Goal: Transaction & Acquisition: Subscribe to service/newsletter

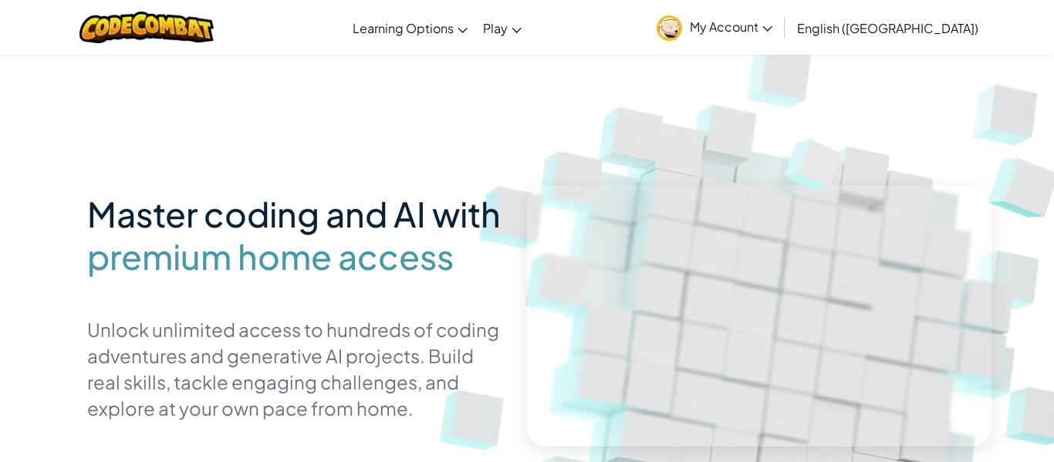
click at [772, 25] on span "My Account" at bounding box center [731, 27] width 83 height 16
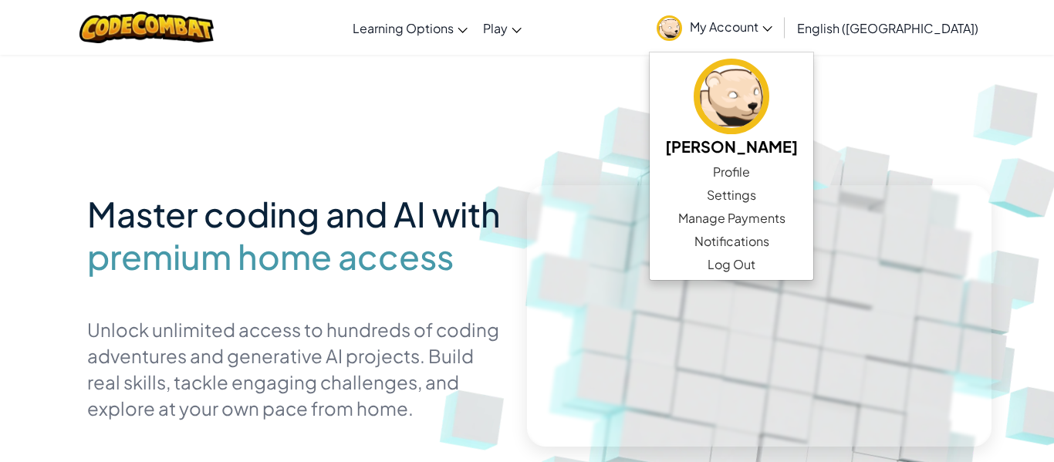
click at [644, 115] on img at bounding box center [774, 339] width 857 height 857
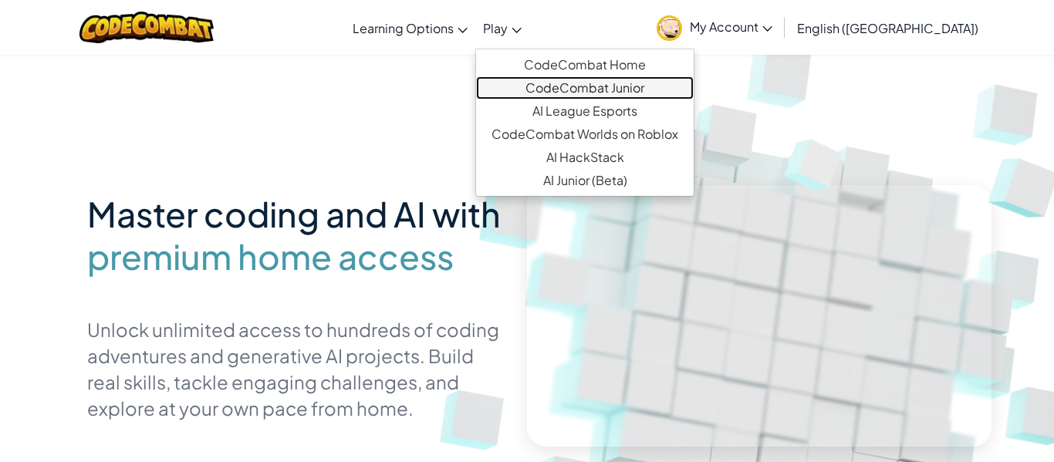
click at [626, 91] on link "CodeCombat Junior" at bounding box center [585, 87] width 218 height 23
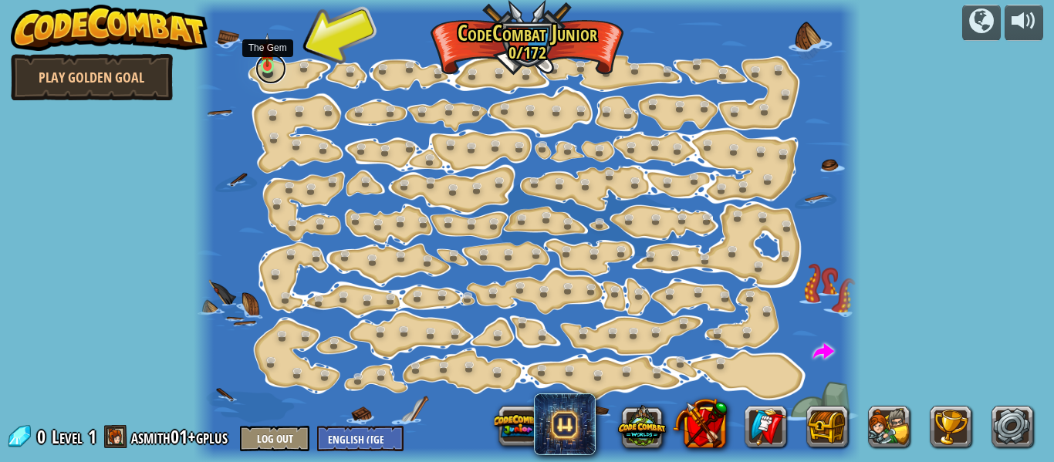
click at [265, 67] on link at bounding box center [270, 68] width 31 height 31
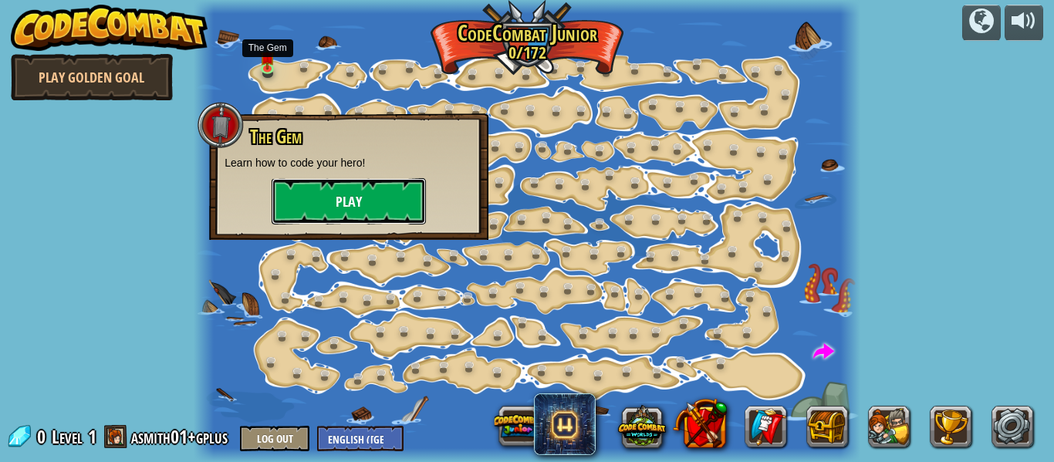
click at [313, 198] on button "Play" at bounding box center [349, 201] width 154 height 46
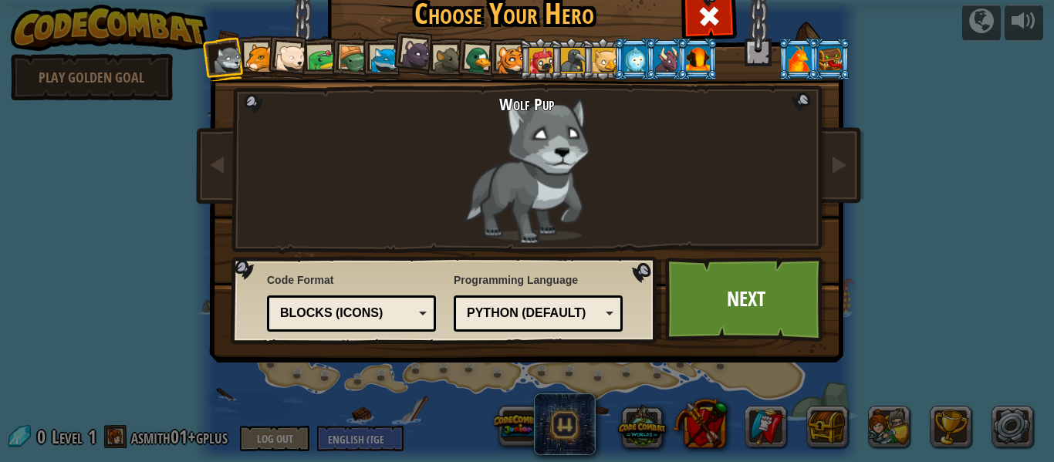
click at [268, 59] on li at bounding box center [288, 57] width 46 height 46
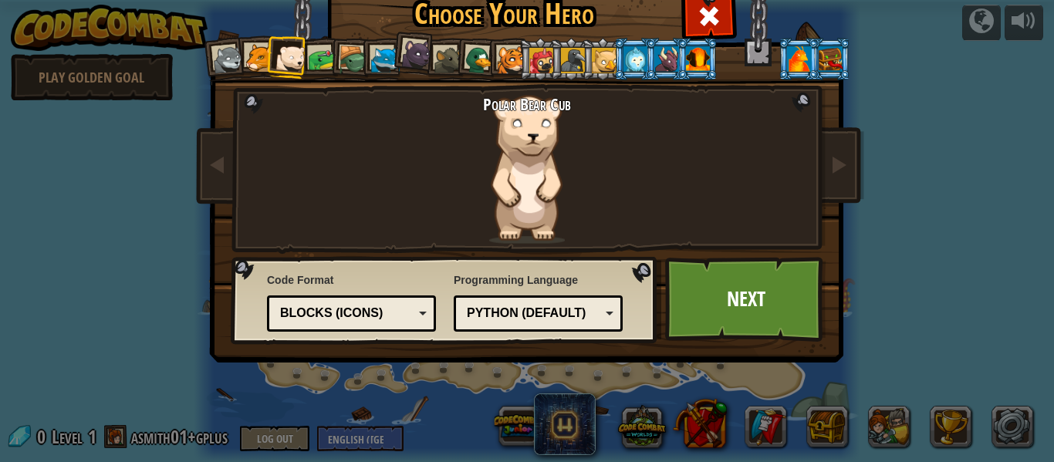
click at [522, 46] on li at bounding box center [540, 59] width 42 height 42
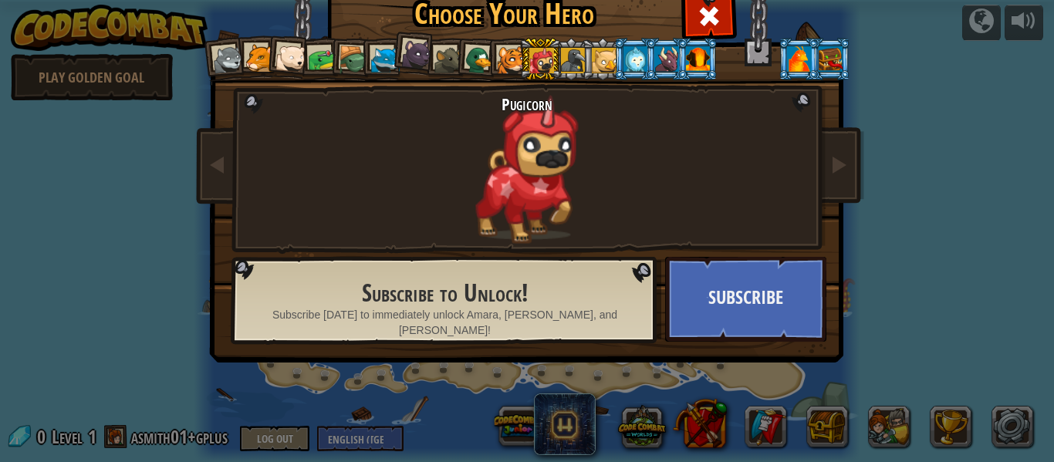
click at [504, 49] on div at bounding box center [511, 60] width 29 height 29
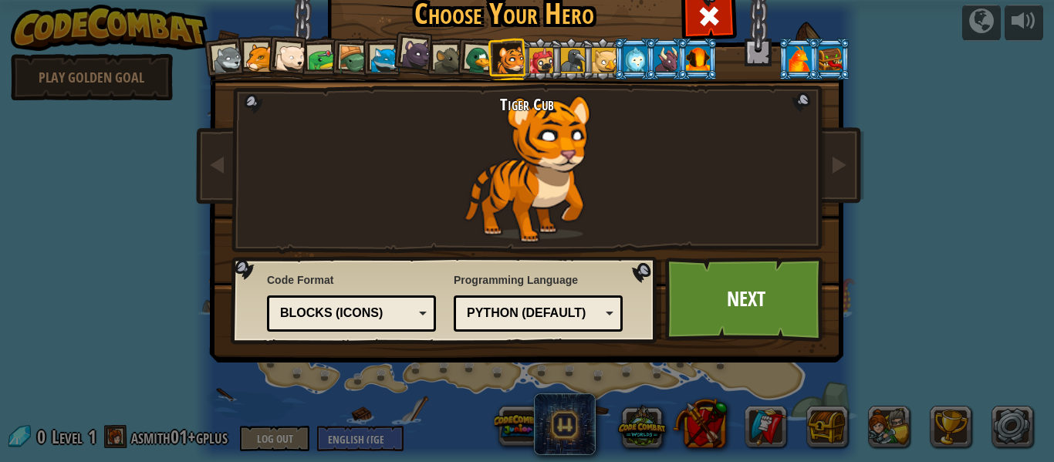
click at [492, 52] on li at bounding box center [509, 59] width 42 height 42
click at [489, 53] on li at bounding box center [509, 59] width 42 height 42
click at [485, 56] on div at bounding box center [479, 61] width 30 height 30
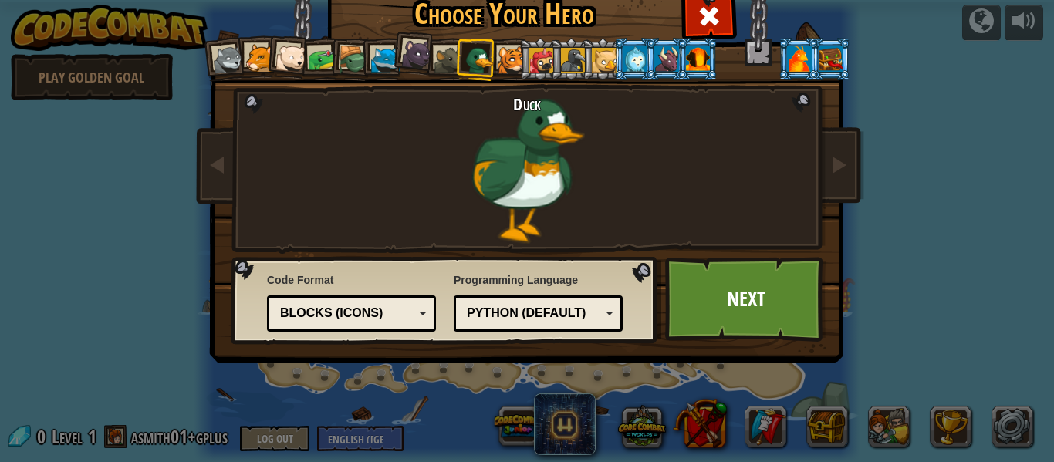
click at [637, 49] on div at bounding box center [635, 58] width 24 height 25
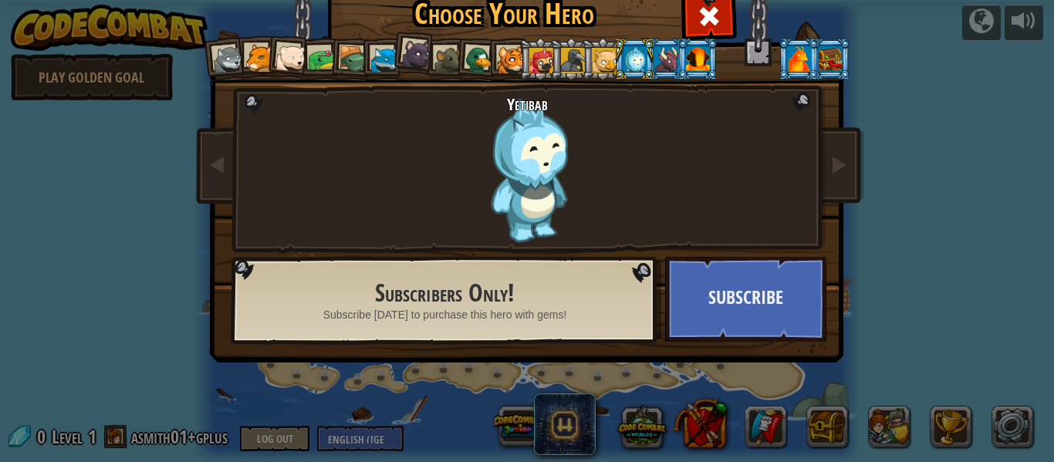
click at [802, 61] on div at bounding box center [799, 58] width 24 height 25
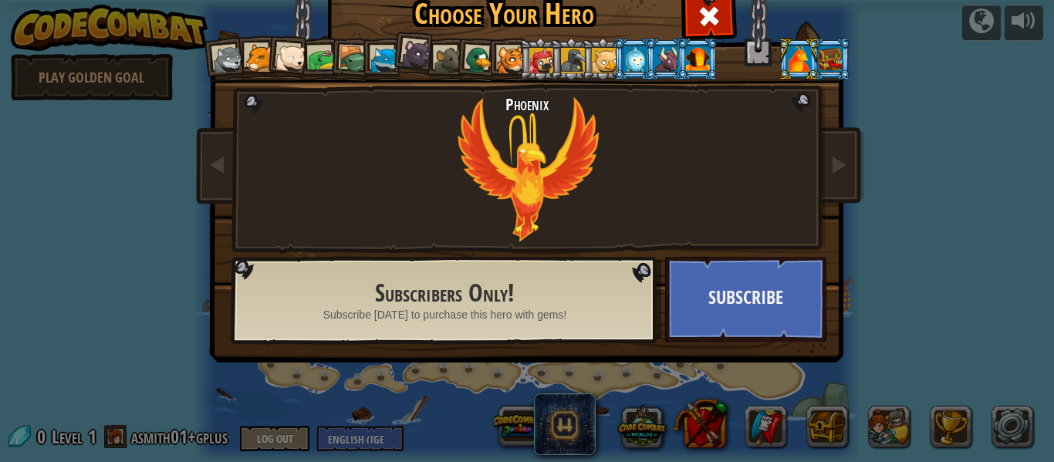
click at [822, 158] on img at bounding box center [530, 150] width 668 height 434
click at [843, 163] on span at bounding box center [838, 164] width 19 height 19
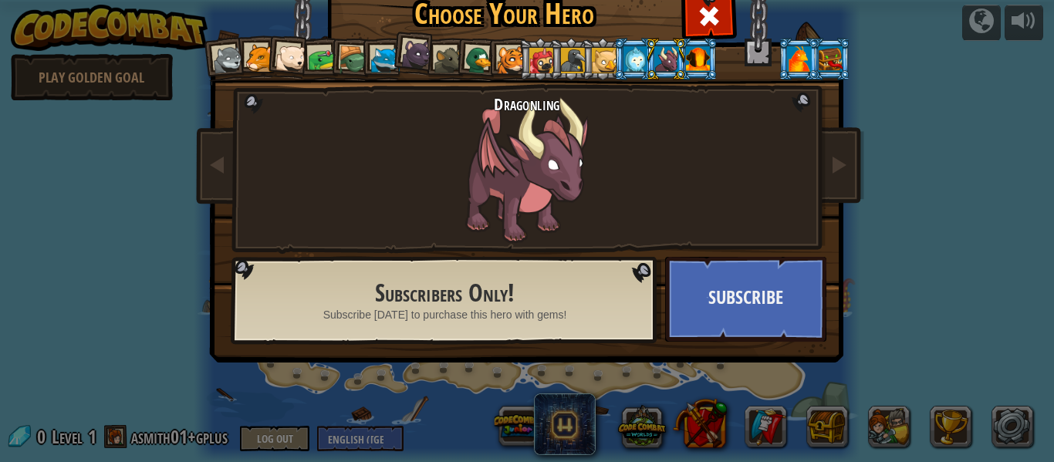
click at [837, 72] on li at bounding box center [830, 59] width 42 height 42
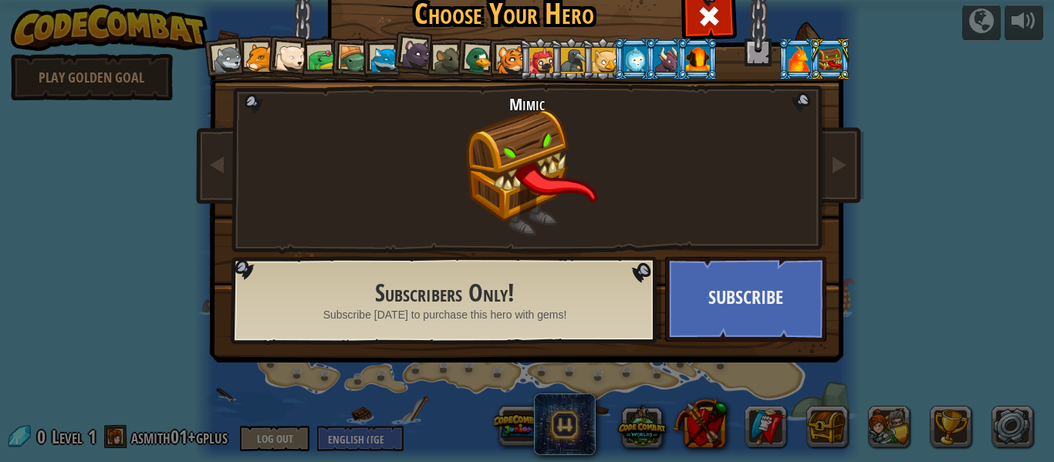
click at [800, 62] on div at bounding box center [799, 58] width 24 height 25
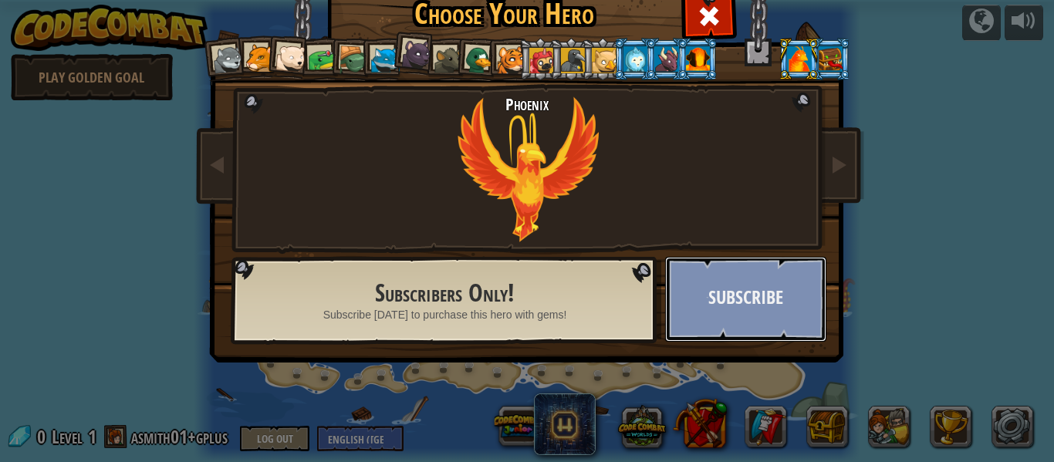
click at [751, 333] on button "Subscribe" at bounding box center [745, 299] width 161 height 85
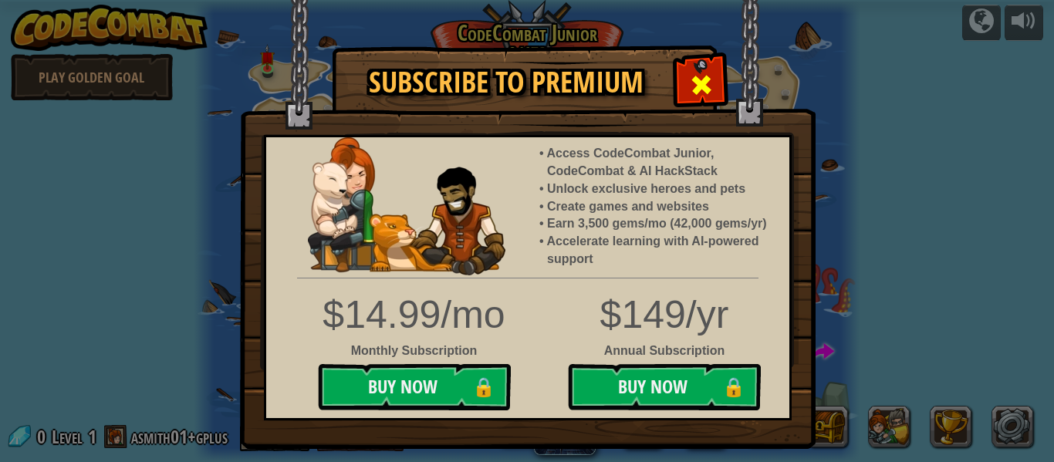
click at [701, 97] on span at bounding box center [701, 85] width 25 height 25
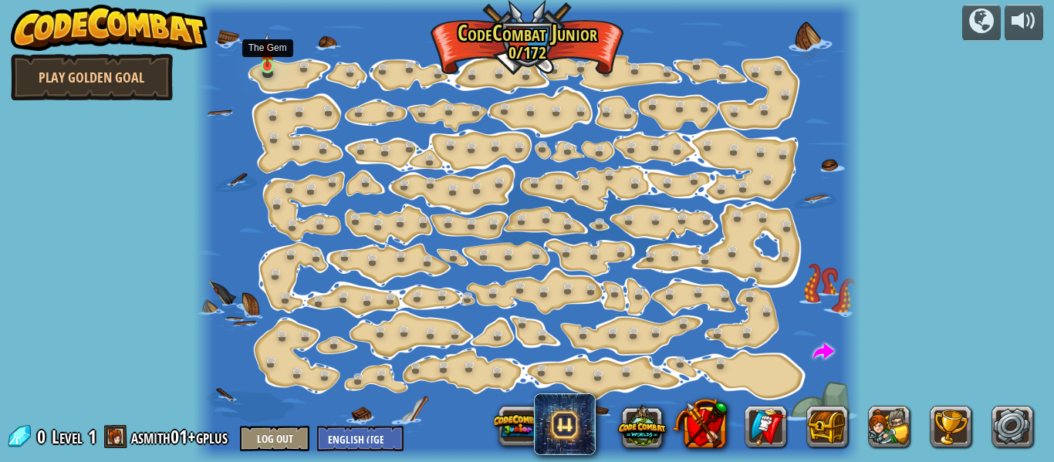
click at [262, 59] on img at bounding box center [267, 50] width 15 height 34
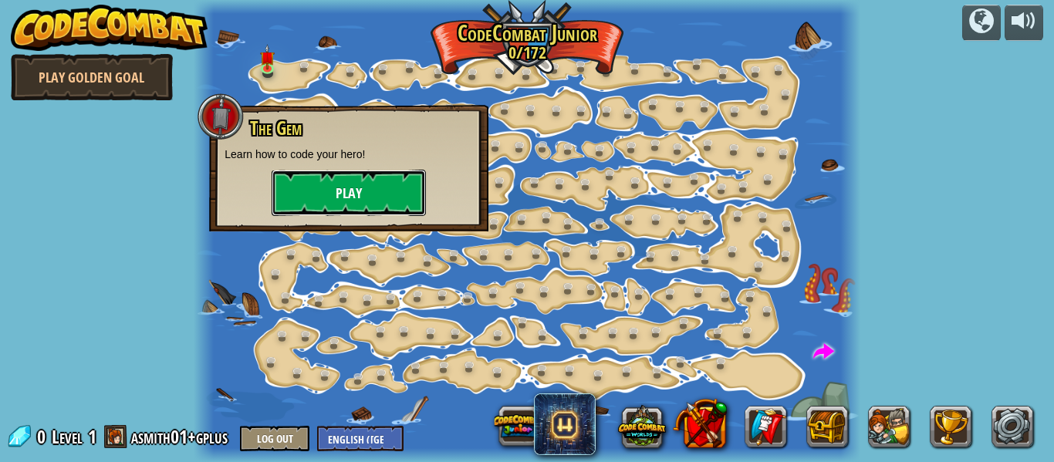
click at [299, 199] on button "Play" at bounding box center [349, 193] width 154 height 46
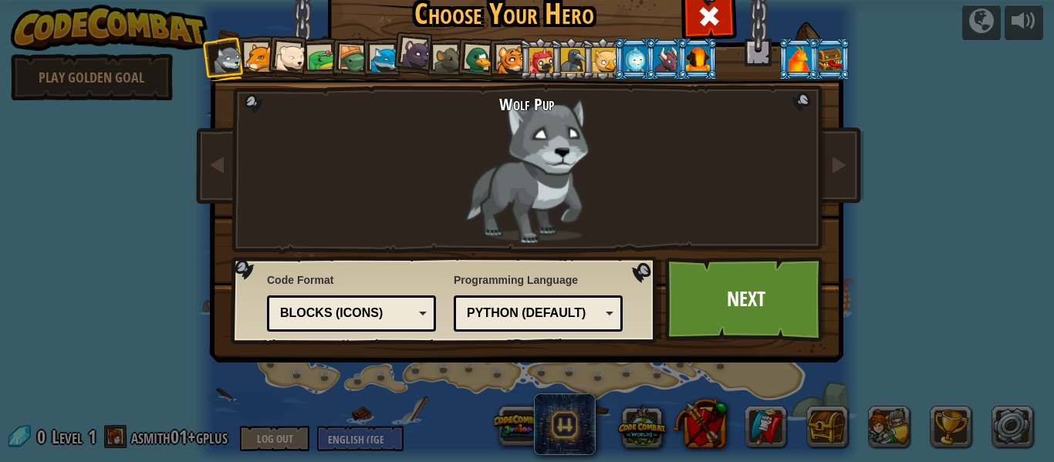
click at [421, 65] on div at bounding box center [416, 54] width 31 height 31
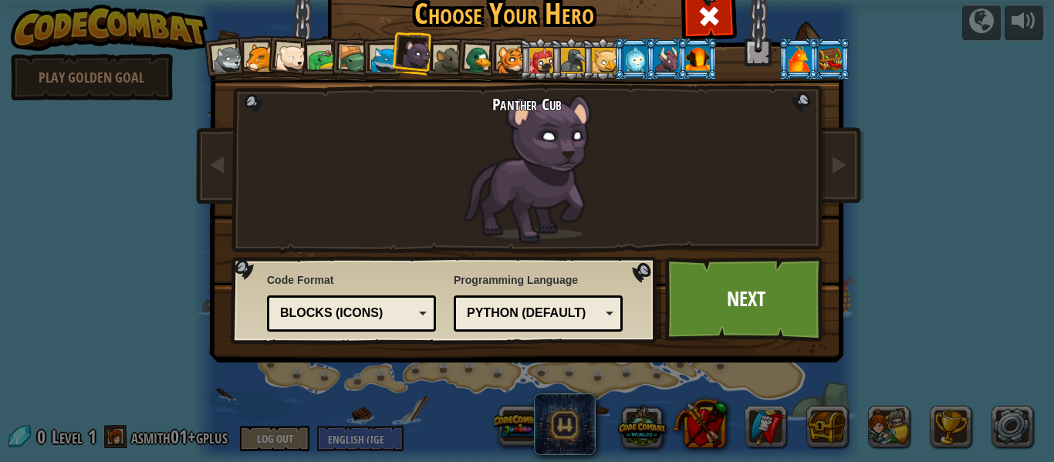
click at [514, 66] on div at bounding box center [511, 60] width 29 height 29
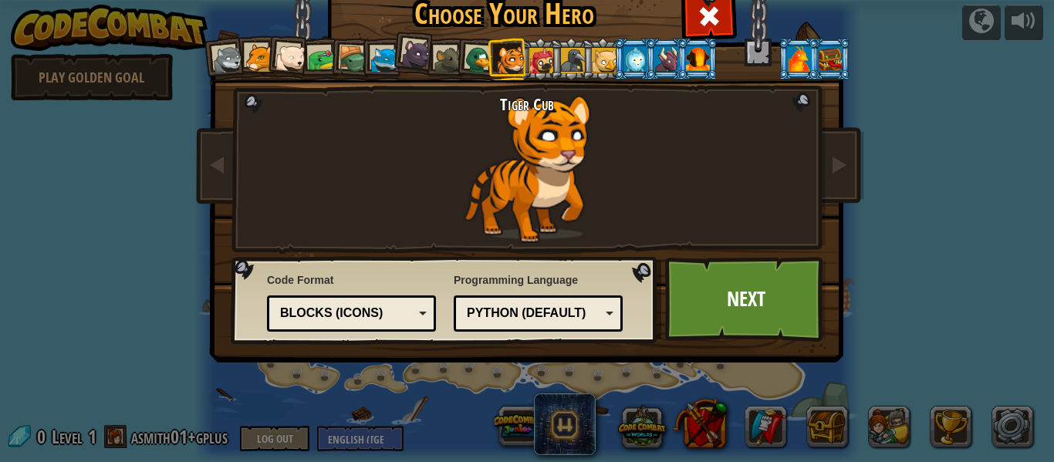
click at [549, 64] on div at bounding box center [541, 60] width 25 height 25
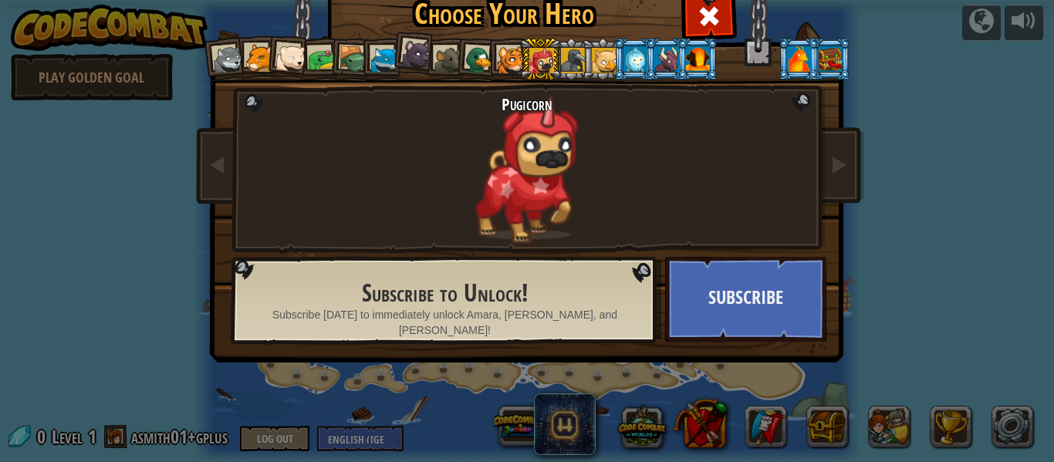
click at [570, 65] on div at bounding box center [573, 60] width 25 height 25
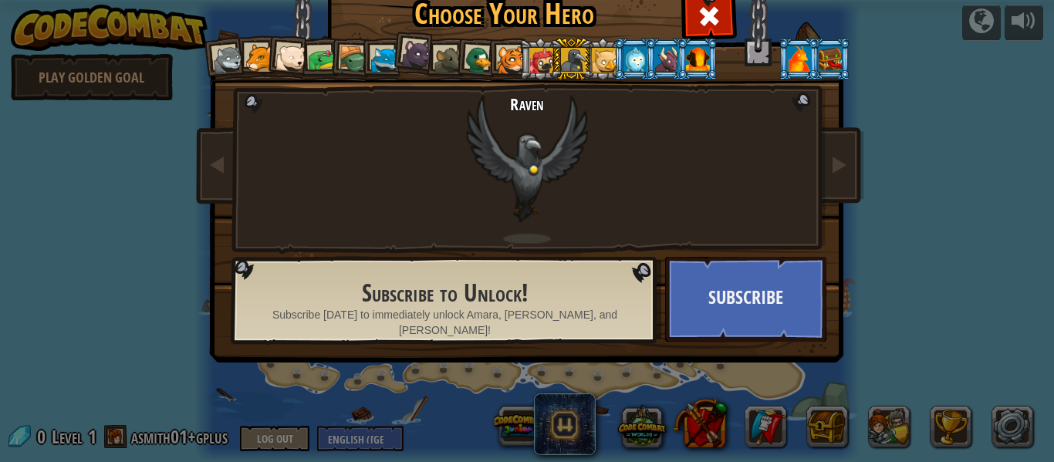
click at [601, 56] on div at bounding box center [604, 60] width 25 height 25
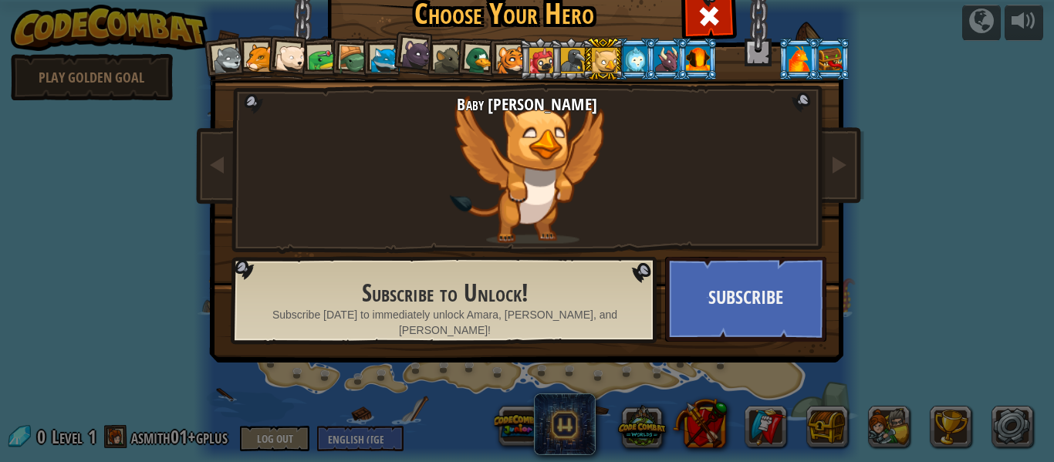
click at [637, 57] on div at bounding box center [635, 58] width 24 height 25
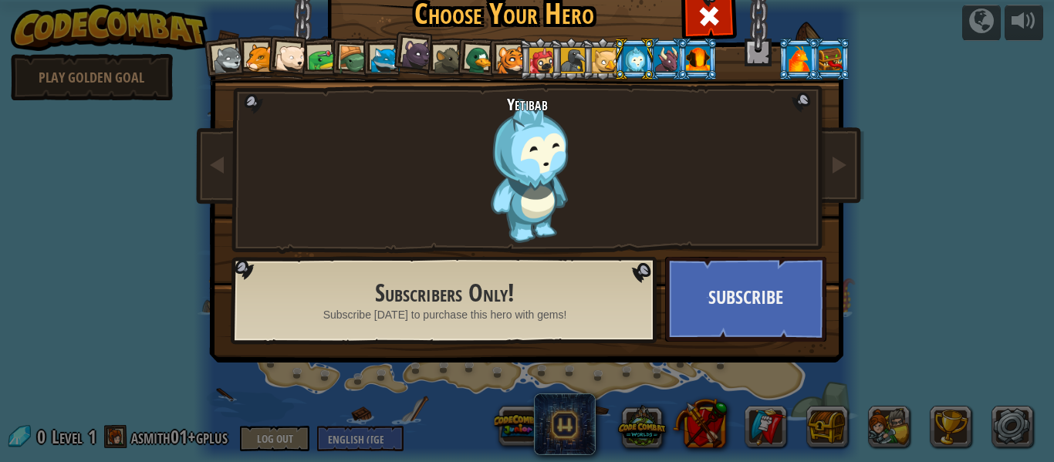
click at [464, 46] on li at bounding box center [476, 58] width 45 height 45
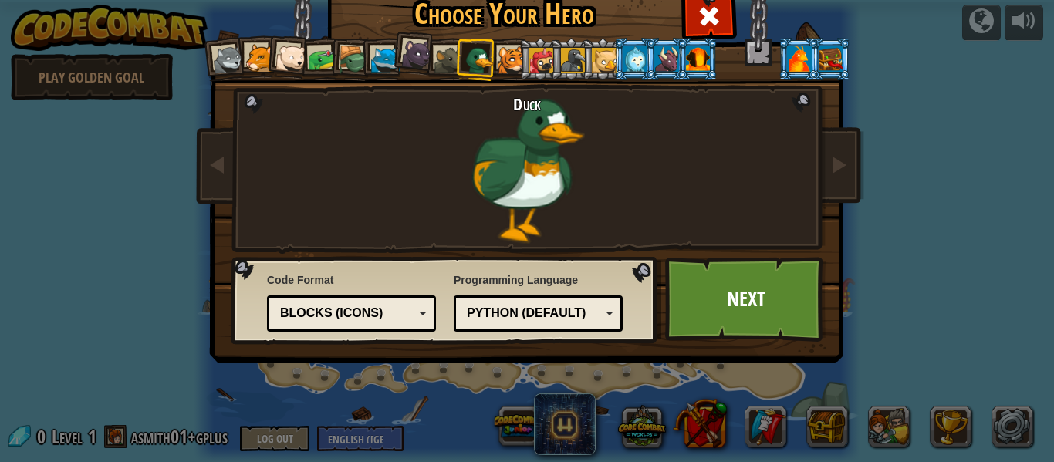
click at [330, 46] on li at bounding box center [351, 59] width 44 height 44
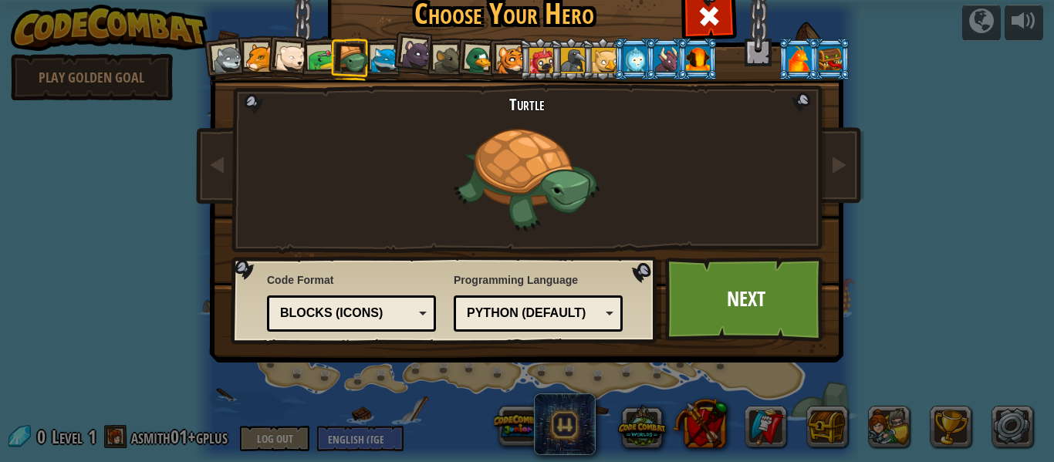
click at [325, 55] on div at bounding box center [322, 60] width 29 height 29
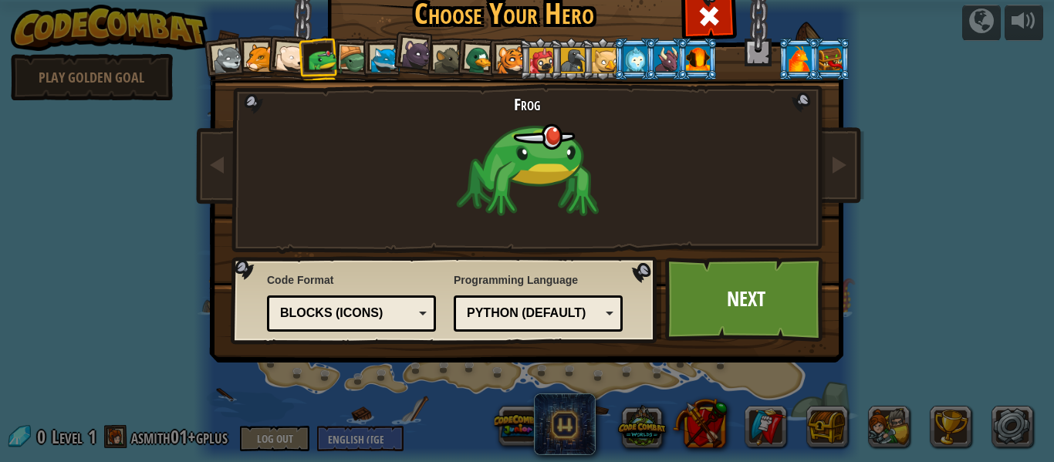
click at [282, 60] on div at bounding box center [290, 58] width 31 height 31
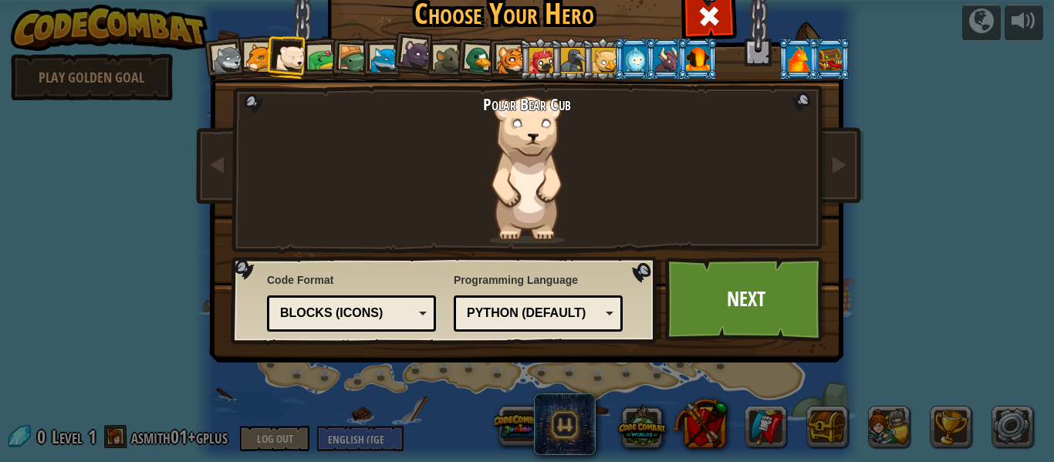
click at [250, 60] on div at bounding box center [259, 58] width 29 height 29
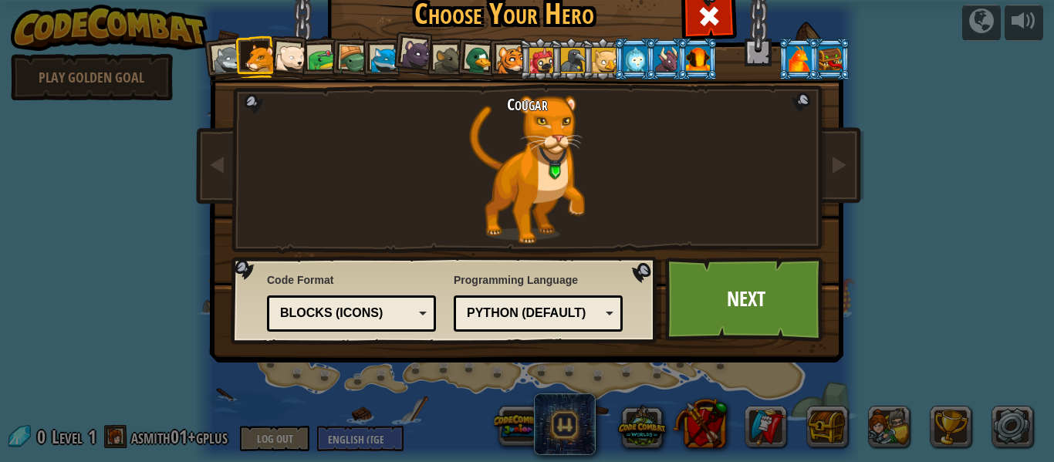
click at [373, 59] on div at bounding box center [385, 60] width 29 height 29
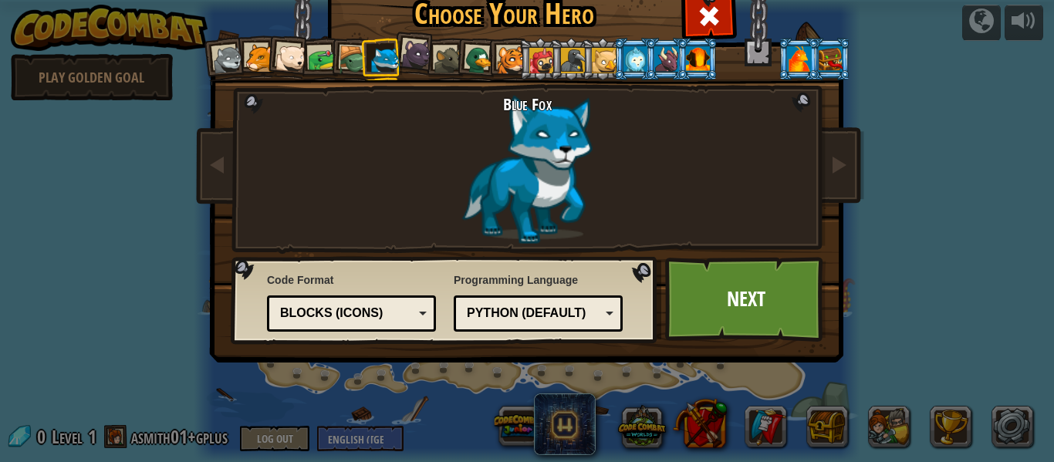
click at [700, 54] on div at bounding box center [698, 58] width 24 height 25
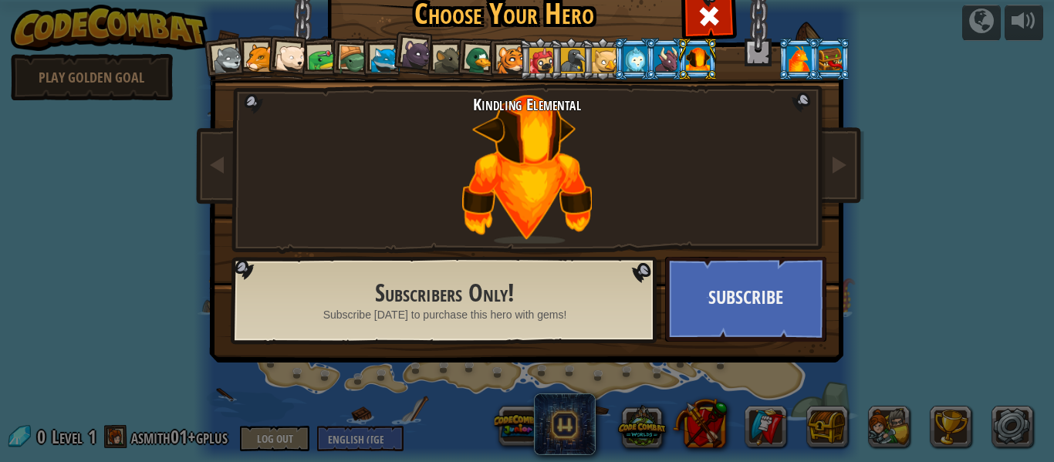
click at [829, 59] on div at bounding box center [831, 58] width 24 height 25
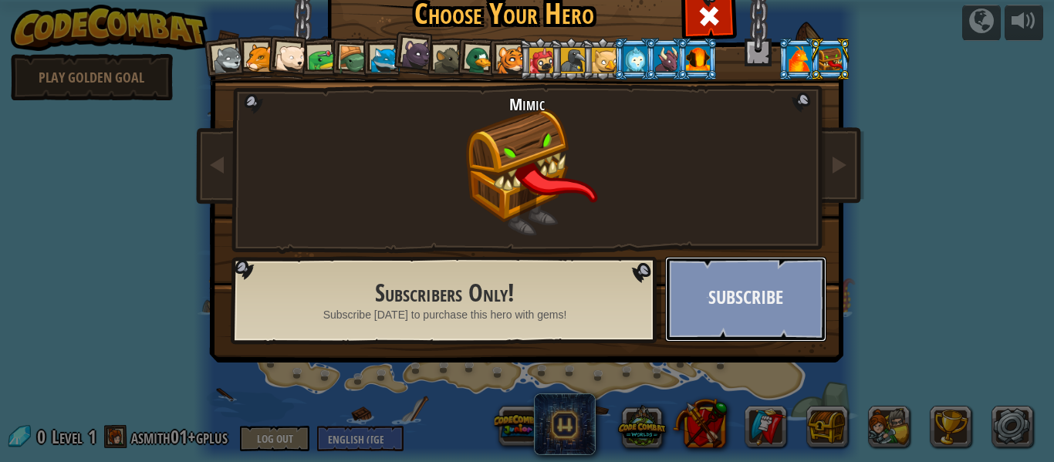
click at [758, 270] on button "Subscribe" at bounding box center [745, 299] width 161 height 85
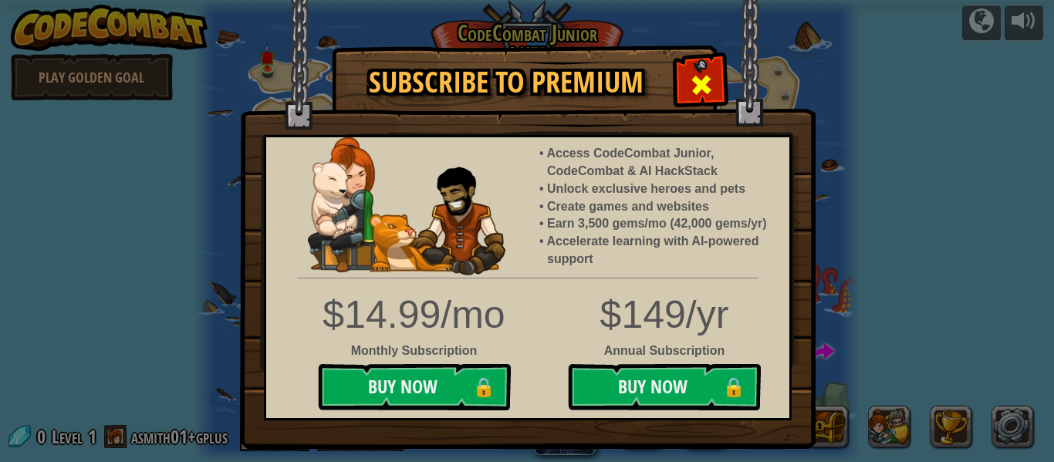
click at [691, 75] on span at bounding box center [701, 85] width 25 height 25
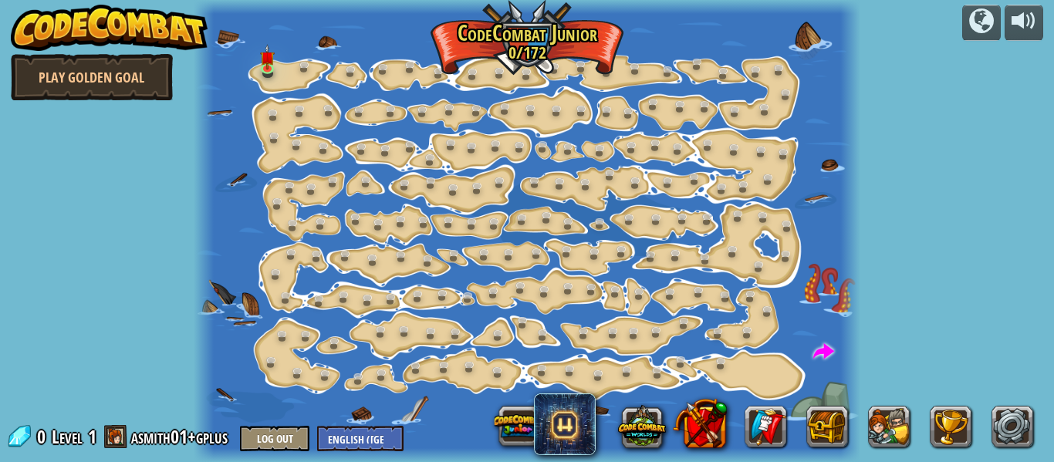
click at [535, 29] on div at bounding box center [527, 231] width 666 height 462
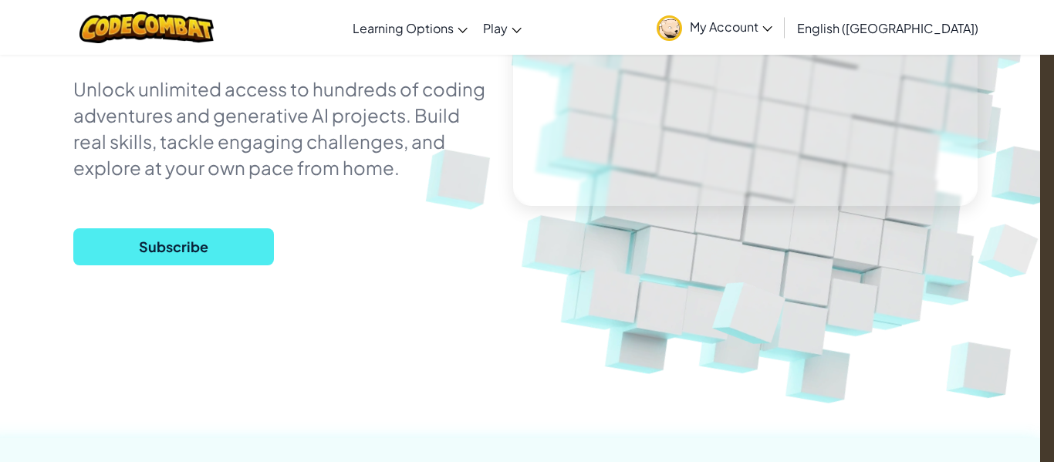
scroll to position [236, 14]
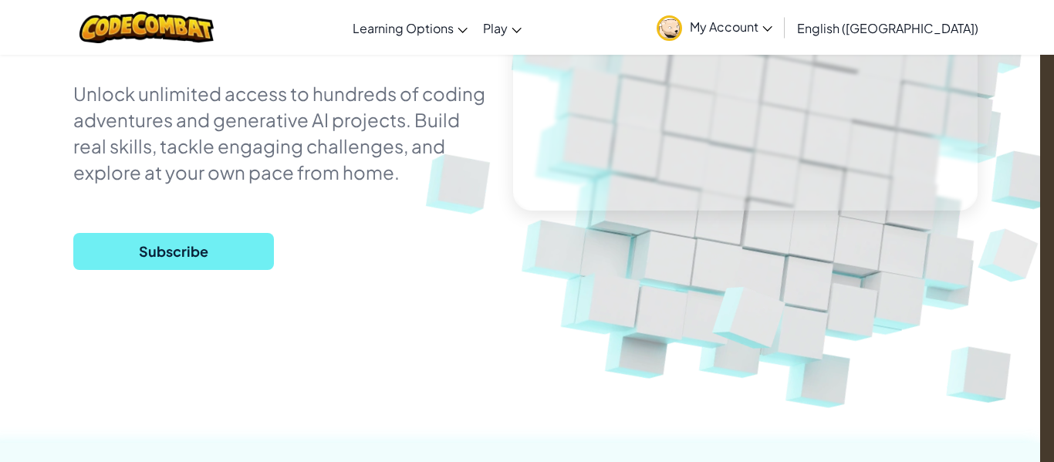
click at [265, 255] on span "Subscribe" at bounding box center [173, 251] width 201 height 37
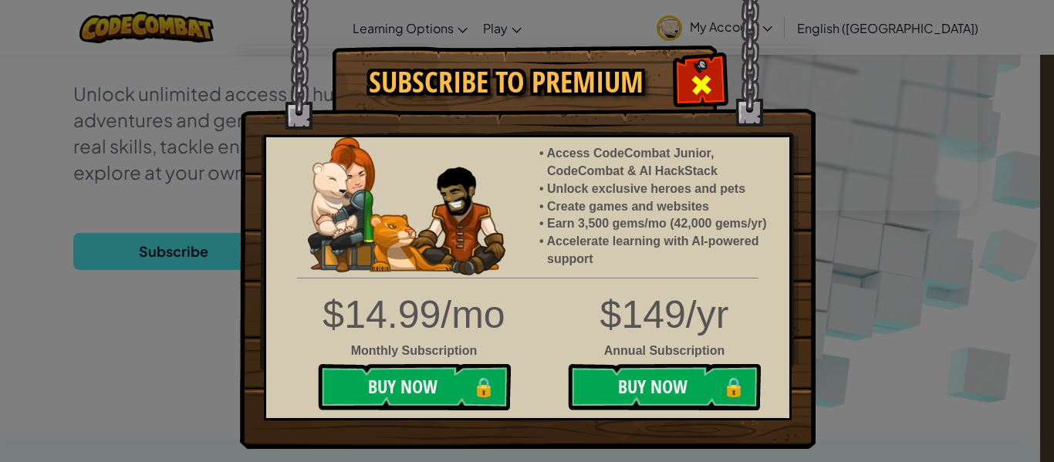
click at [697, 76] on span at bounding box center [701, 85] width 25 height 25
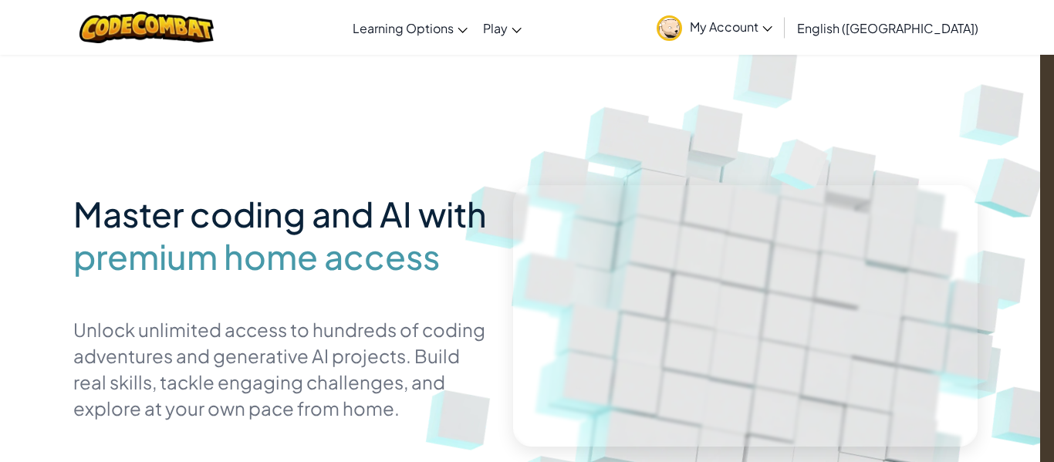
scroll to position [0, 15]
click at [772, 26] on span "My Account" at bounding box center [731, 27] width 83 height 16
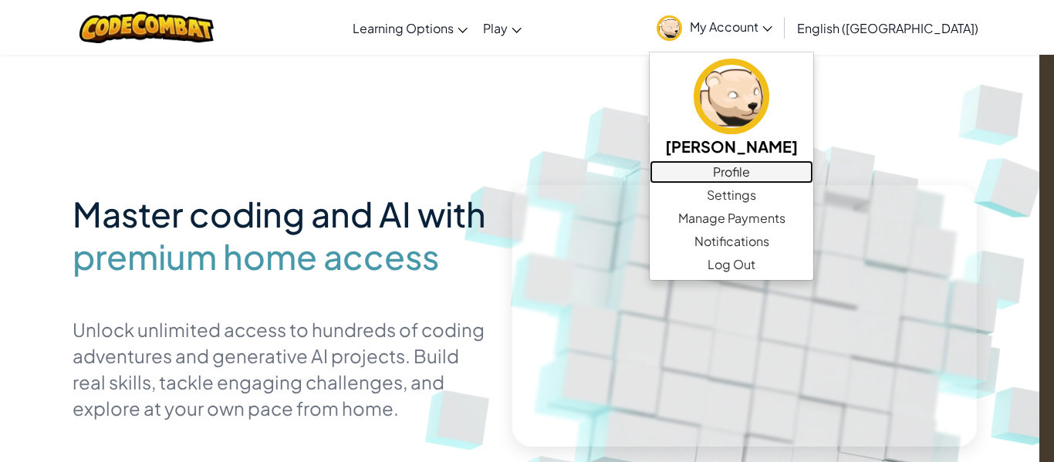
click at [813, 160] on link "Profile" at bounding box center [732, 171] width 164 height 23
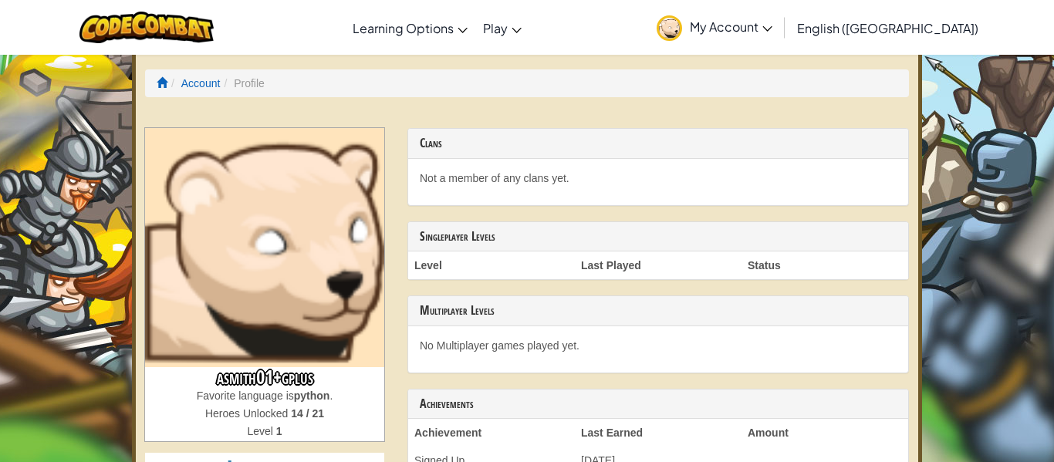
click at [244, 92] on ol "Account Profile" at bounding box center [527, 83] width 764 height 28
click at [246, 87] on li "Profile" at bounding box center [242, 83] width 44 height 15
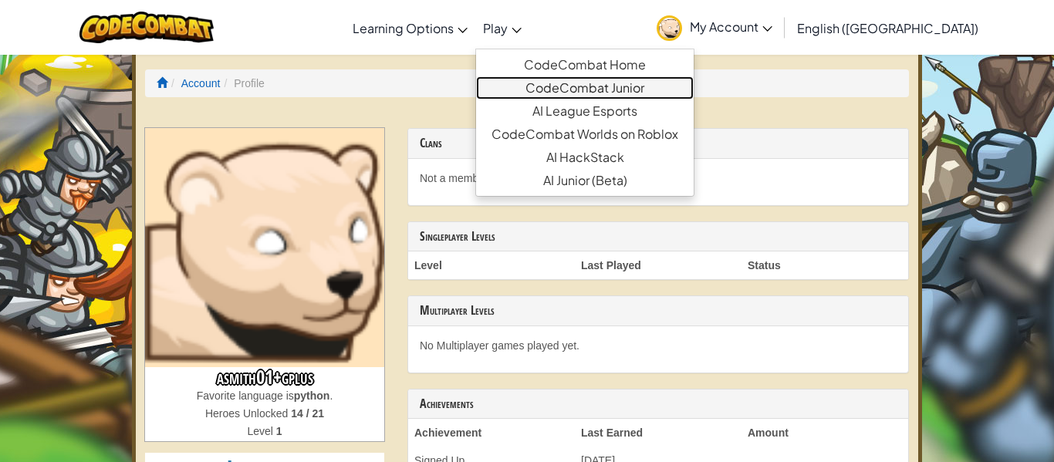
click at [571, 83] on link "CodeCombat Junior" at bounding box center [585, 87] width 218 height 23
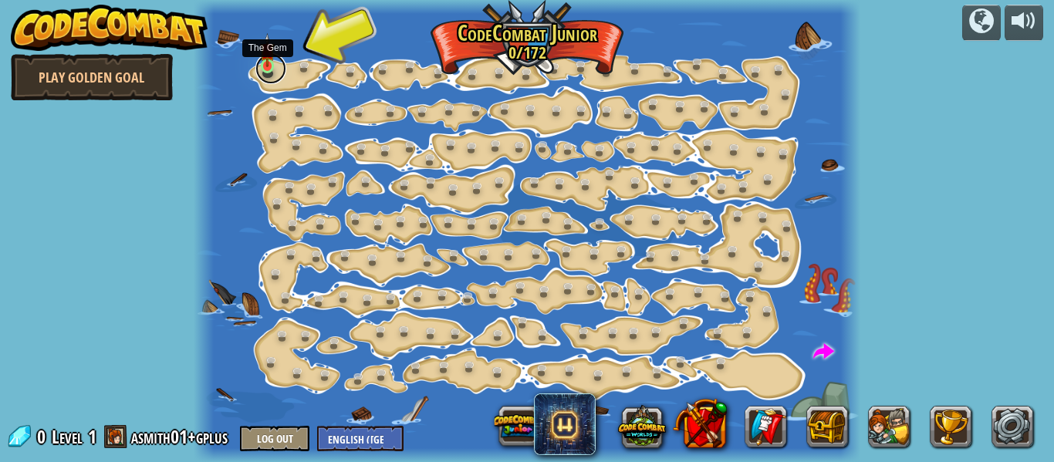
click at [275, 66] on link at bounding box center [270, 68] width 31 height 31
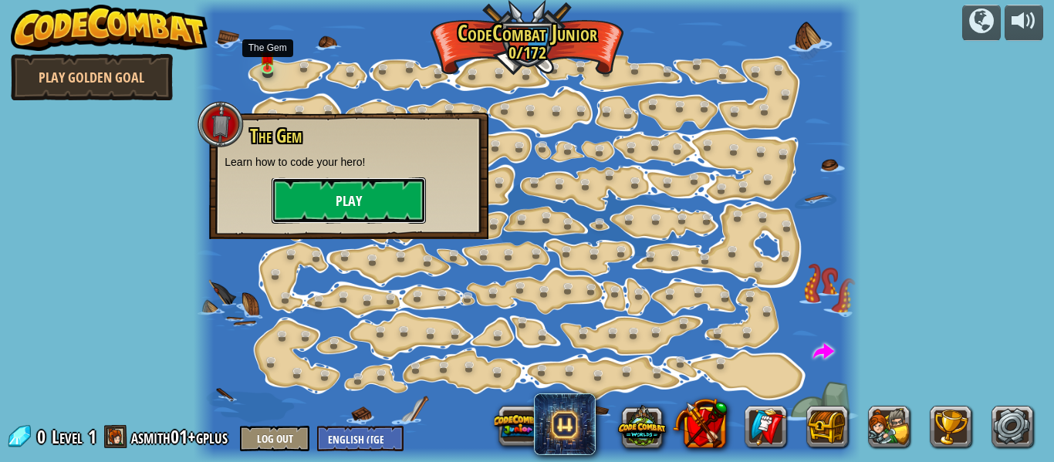
click at [331, 209] on button "Play" at bounding box center [349, 200] width 154 height 46
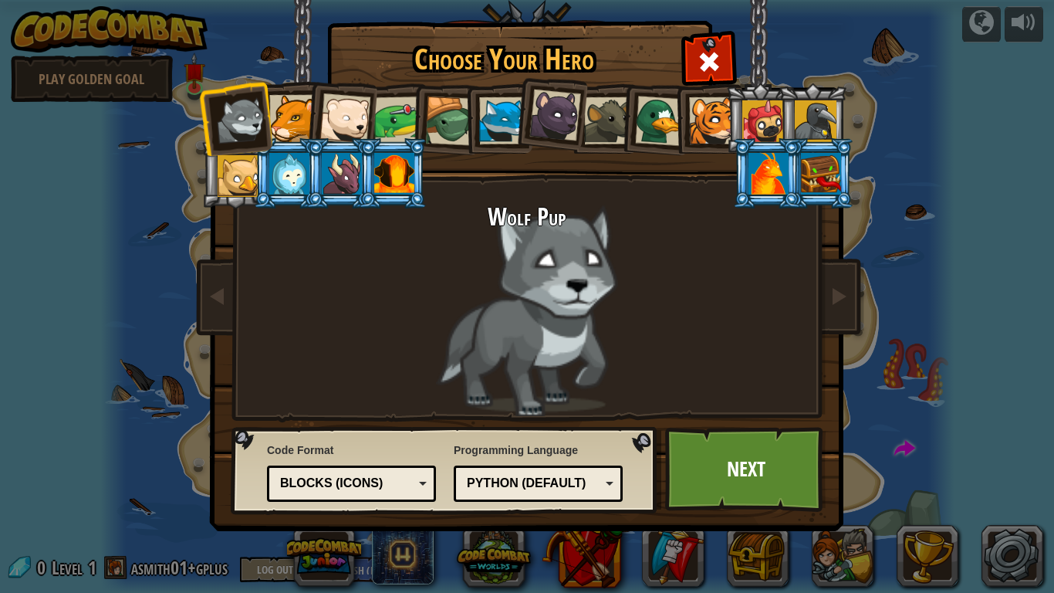
click at [295, 165] on div at bounding box center [289, 174] width 40 height 42
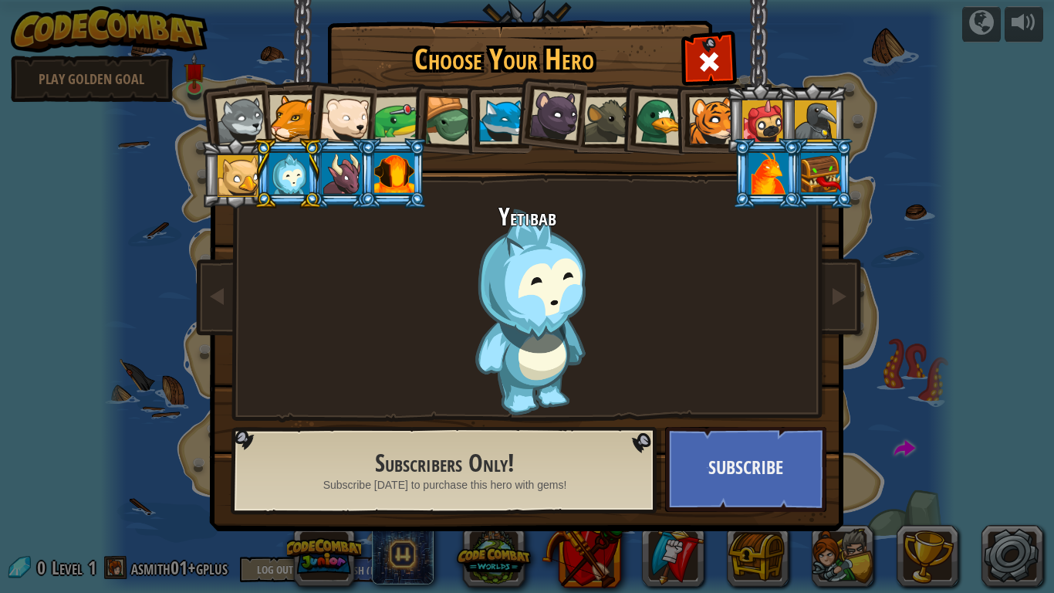
click at [809, 168] on div at bounding box center [821, 174] width 40 height 42
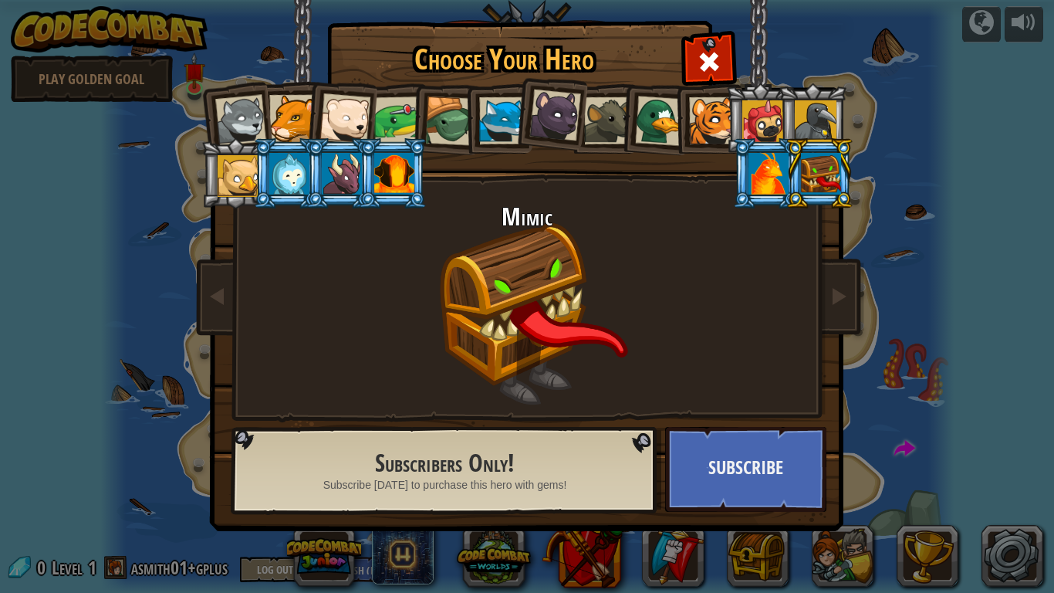
click at [819, 127] on div at bounding box center [816, 121] width 42 height 42
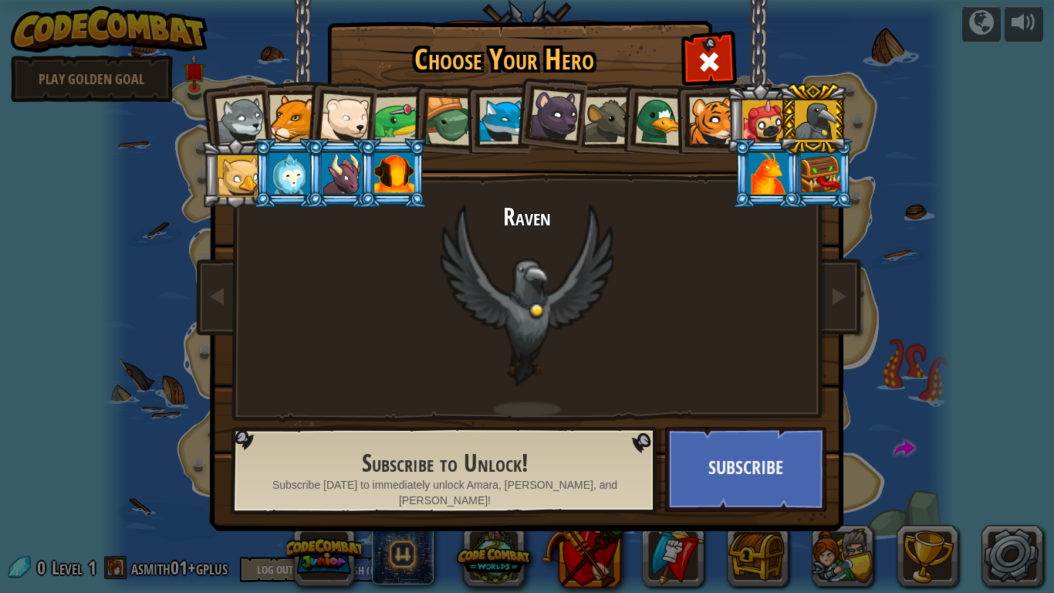
click at [807, 171] on div at bounding box center [821, 174] width 40 height 42
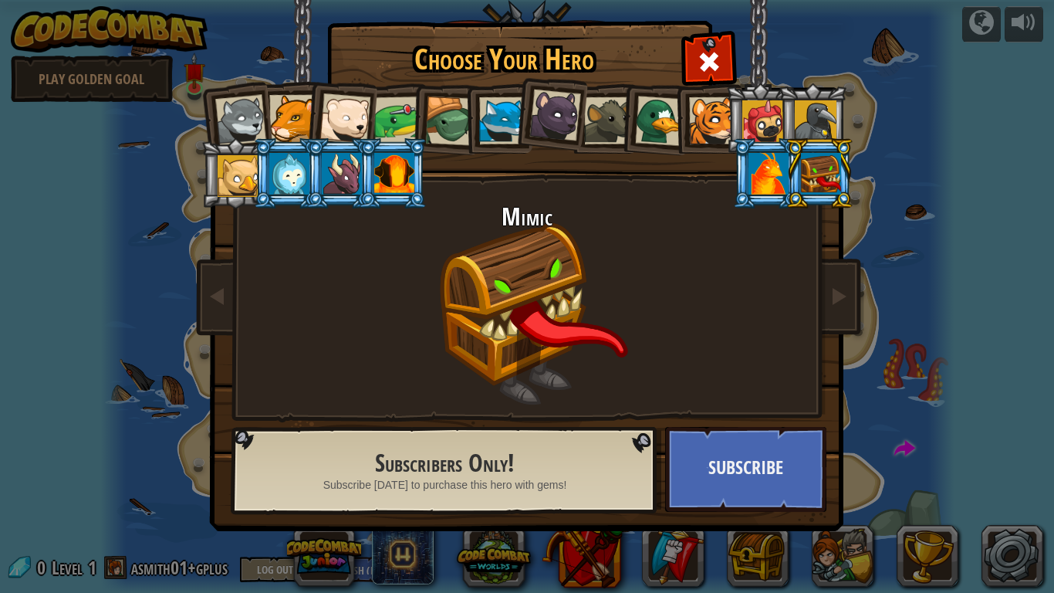
click at [789, 173] on li at bounding box center [819, 173] width 69 height 70
click at [752, 169] on div at bounding box center [768, 174] width 40 height 42
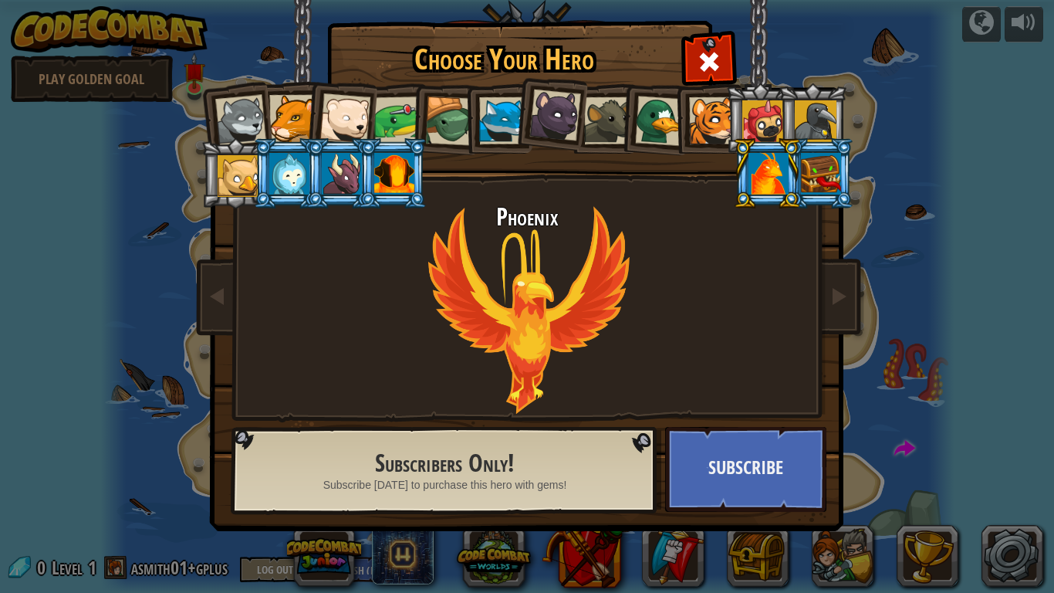
click at [378, 166] on div at bounding box center [394, 174] width 40 height 42
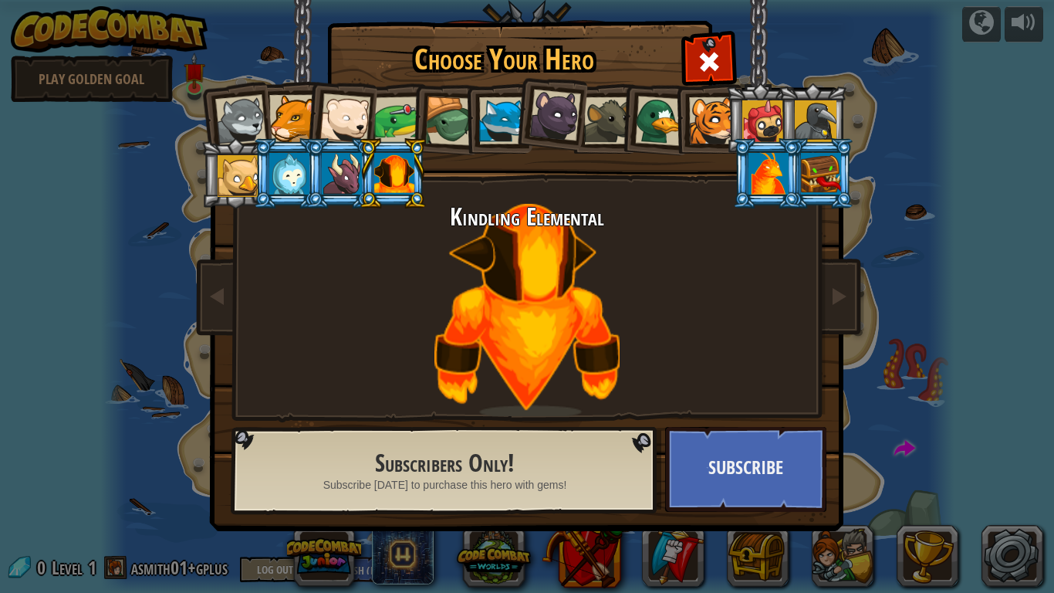
click at [413, 122] on li at bounding box center [445, 119] width 73 height 74
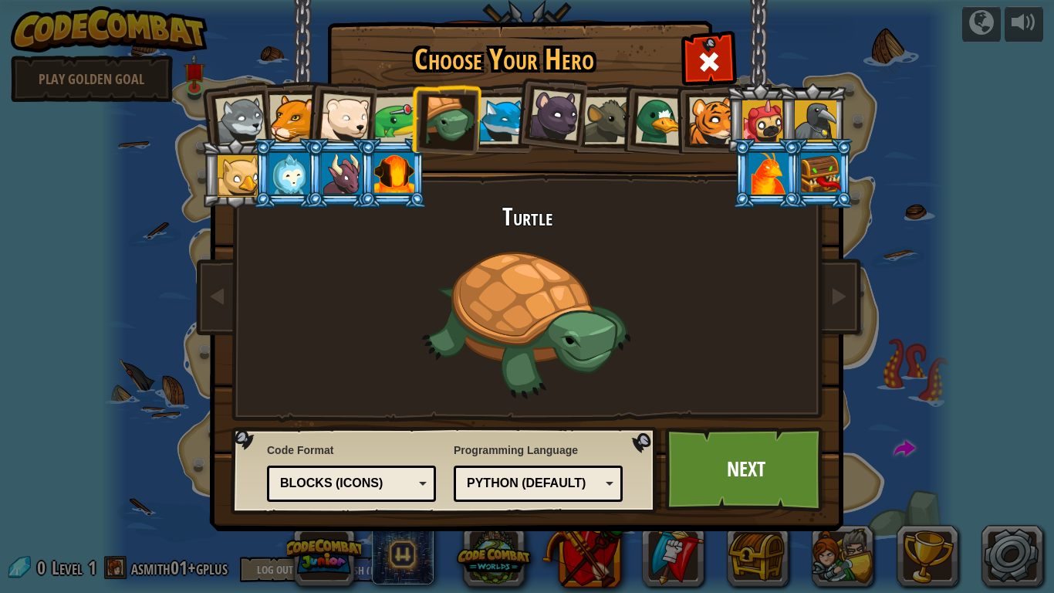
click at [272, 167] on div at bounding box center [289, 174] width 40 height 42
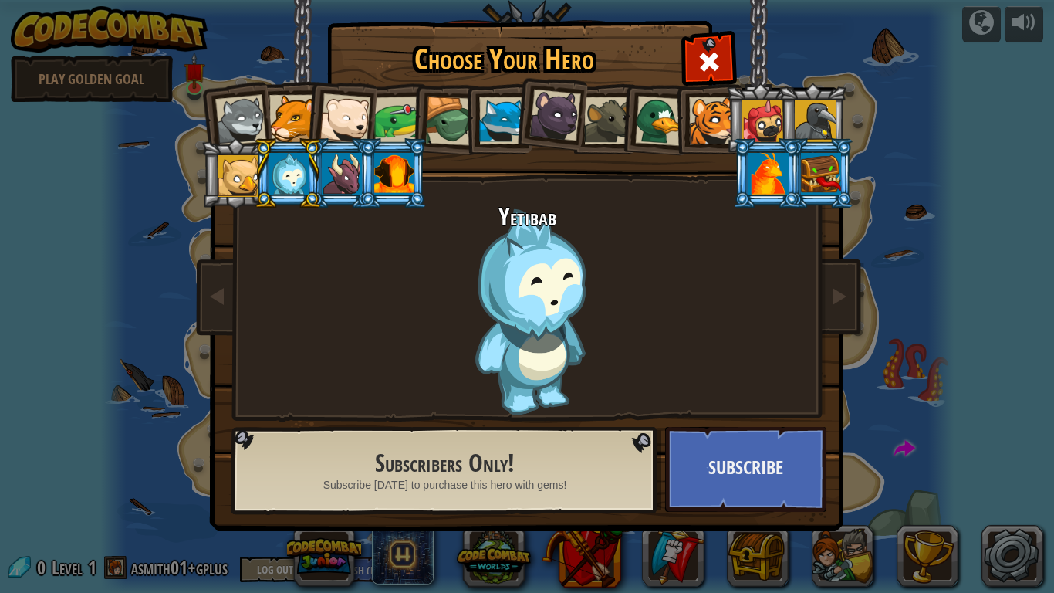
click at [856, 165] on img at bounding box center [530, 254] width 668 height 552
click at [820, 178] on div at bounding box center [821, 174] width 40 height 42
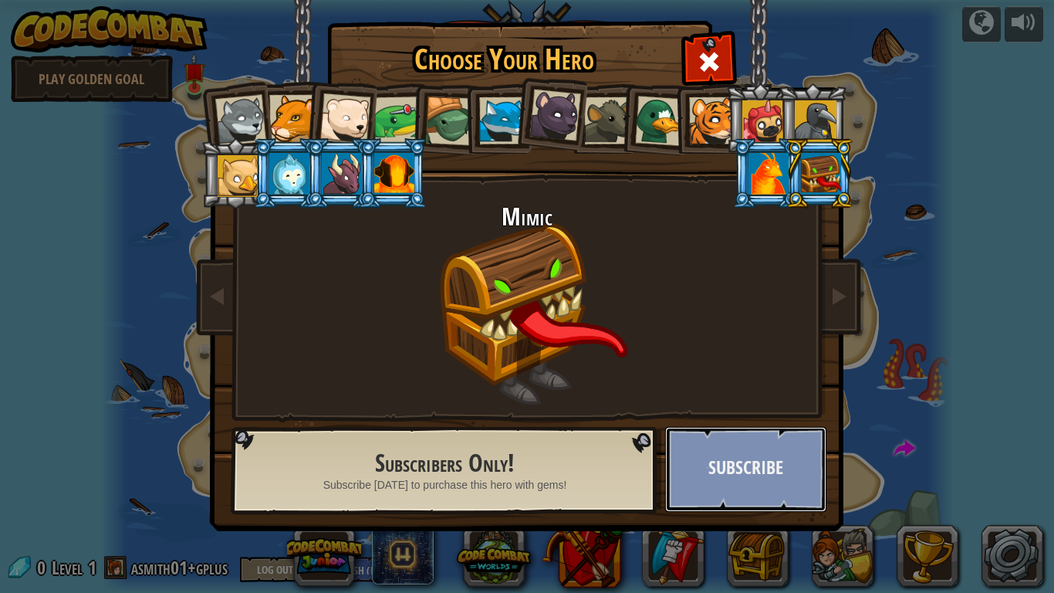
click at [764, 461] on button "Subscribe" at bounding box center [745, 469] width 161 height 85
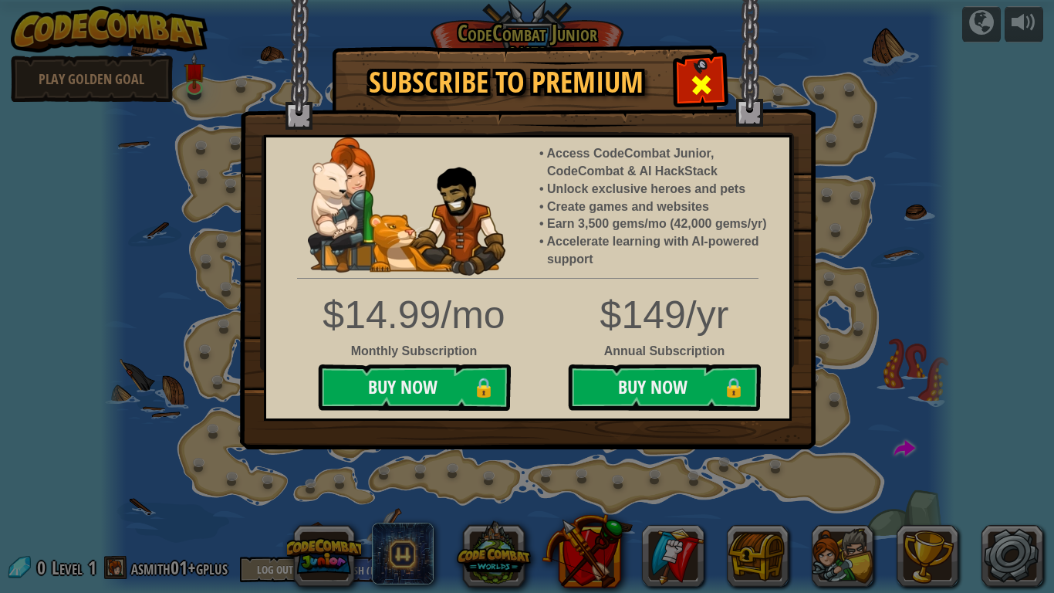
click at [689, 87] on span at bounding box center [701, 85] width 25 height 25
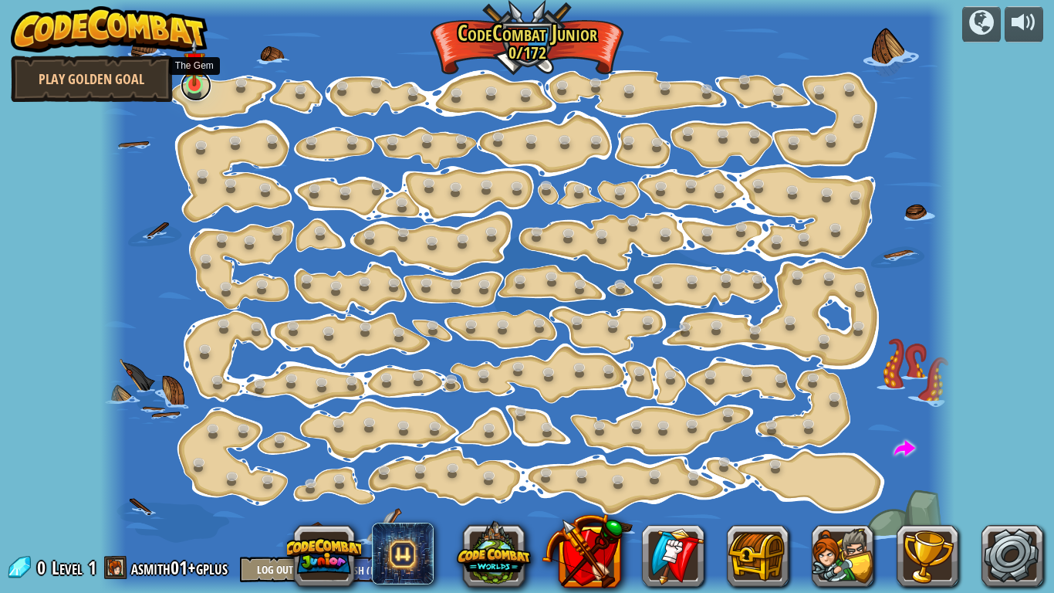
click at [193, 93] on link at bounding box center [196, 85] width 31 height 31
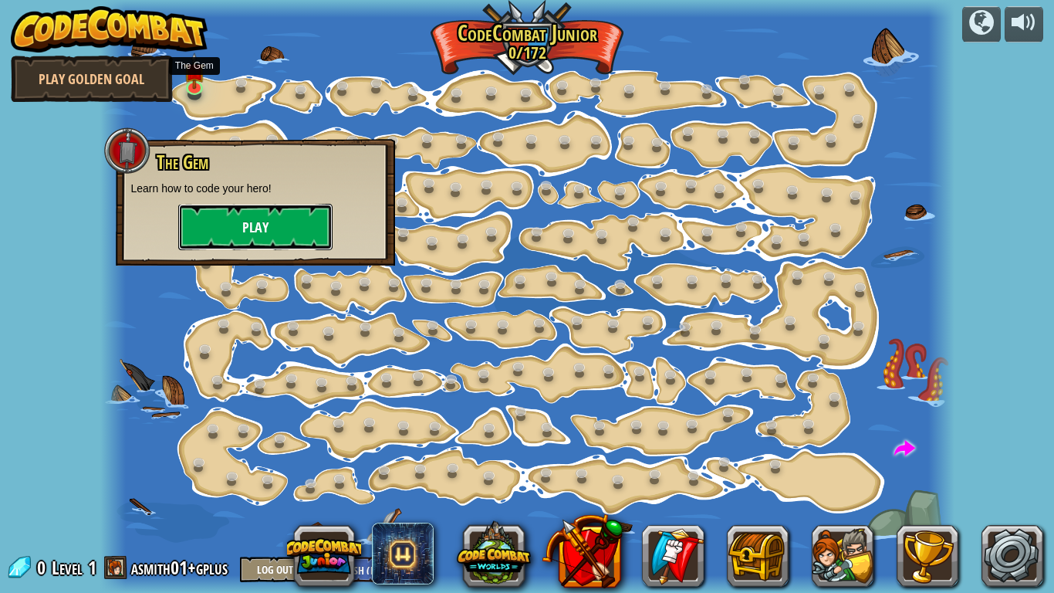
click at [211, 232] on button "Play" at bounding box center [255, 227] width 154 height 46
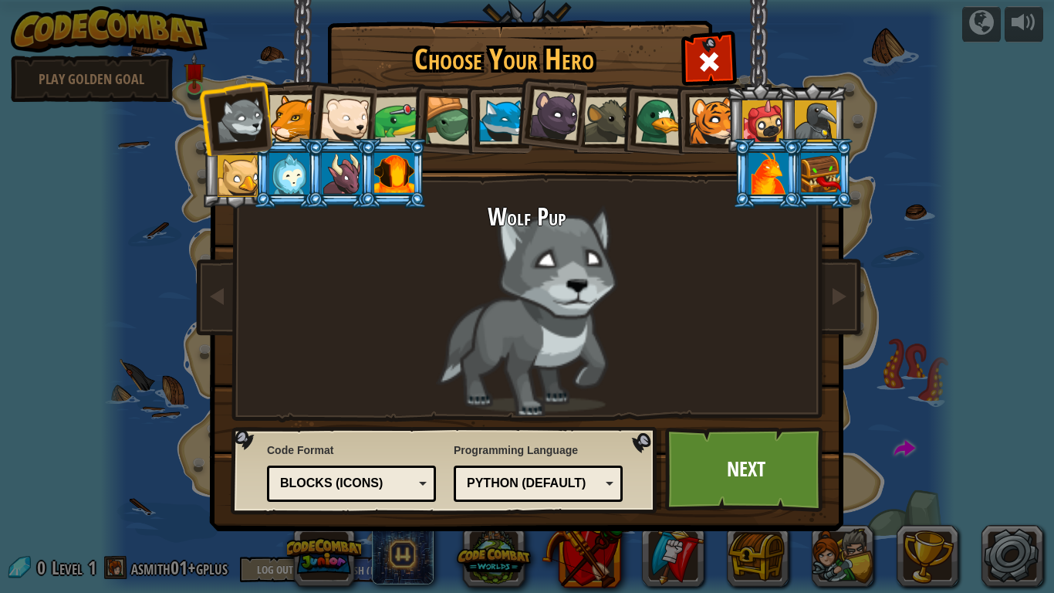
click at [819, 147] on li at bounding box center [819, 173] width 69 height 70
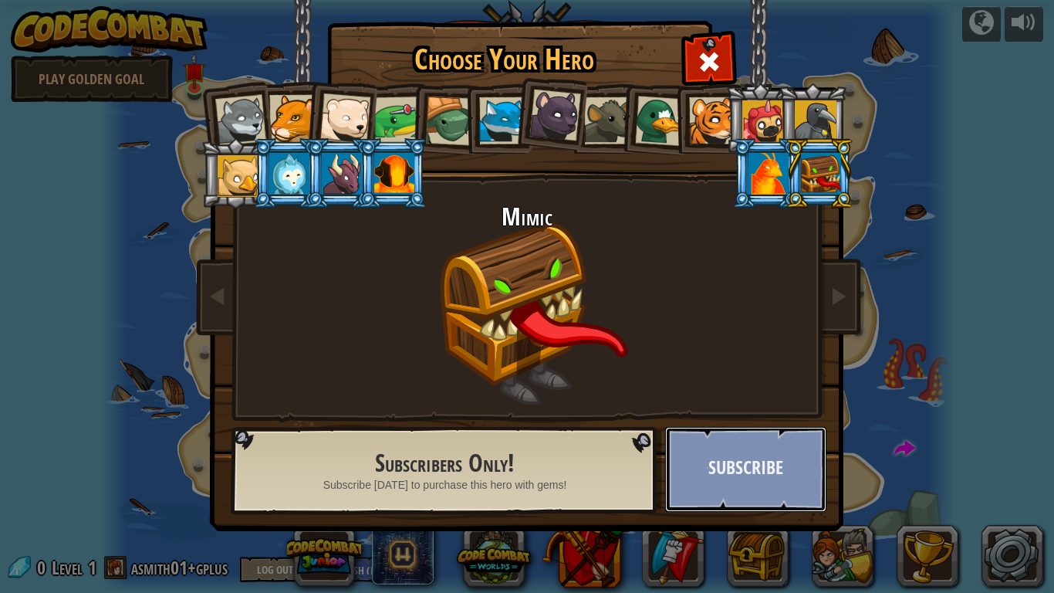
click at [708, 461] on button "Subscribe" at bounding box center [745, 469] width 161 height 85
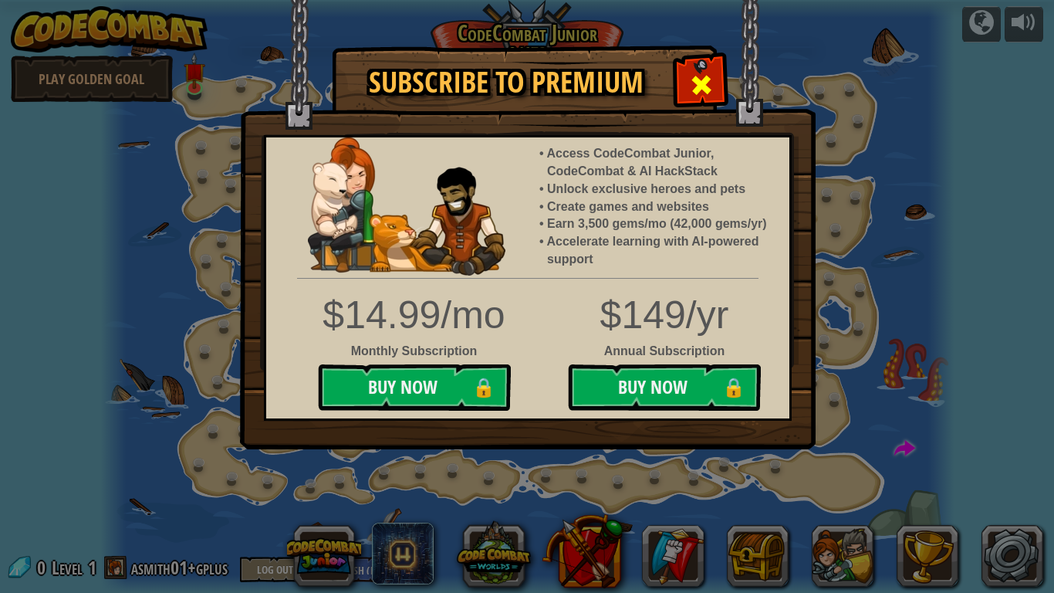
click at [713, 89] on div at bounding box center [701, 83] width 49 height 49
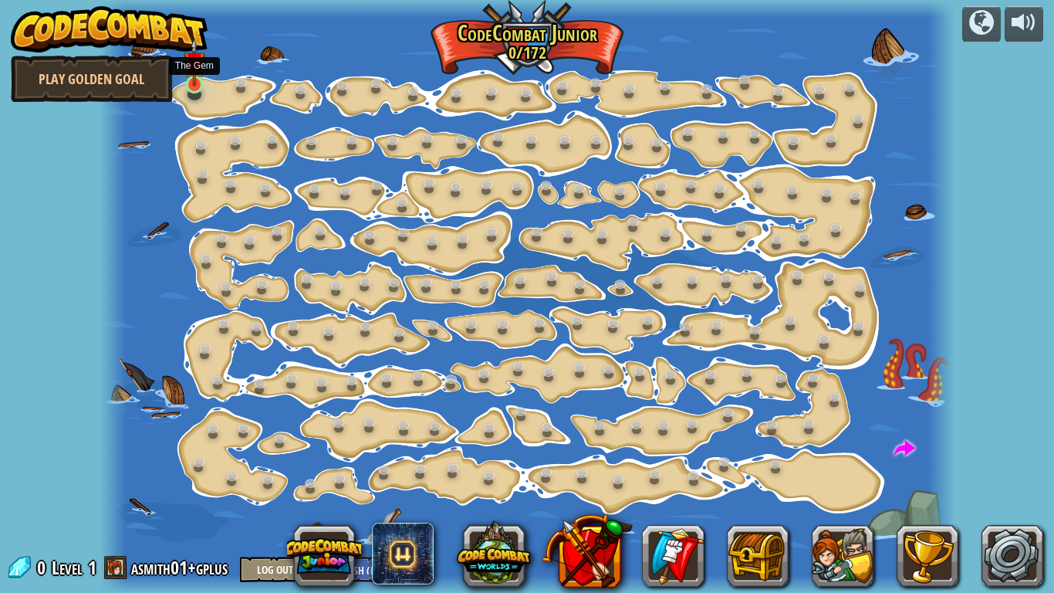
click at [195, 80] on img at bounding box center [194, 62] width 21 height 49
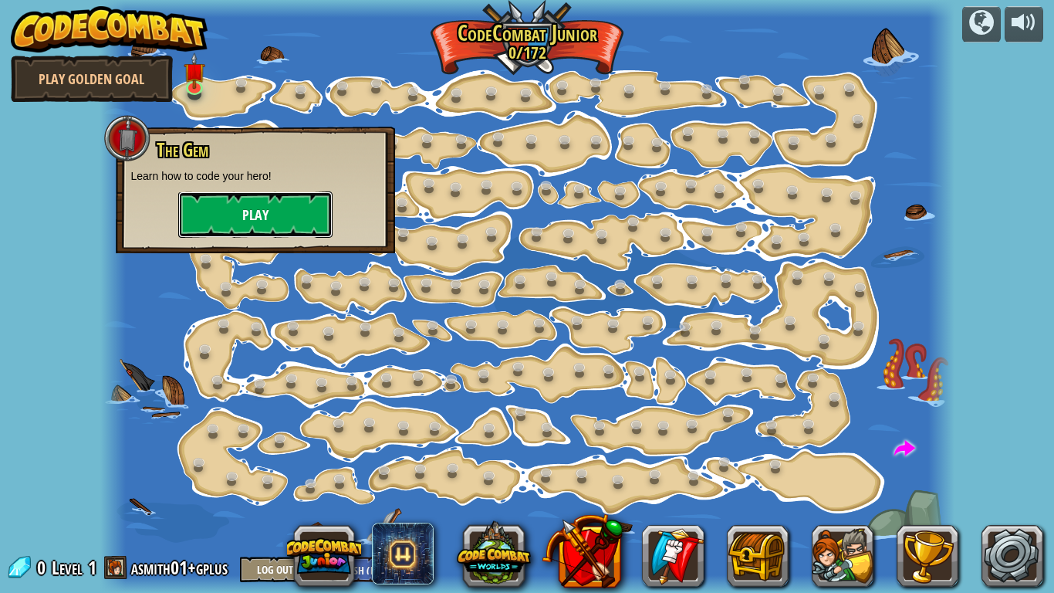
click at [255, 230] on button "Play" at bounding box center [255, 214] width 154 height 46
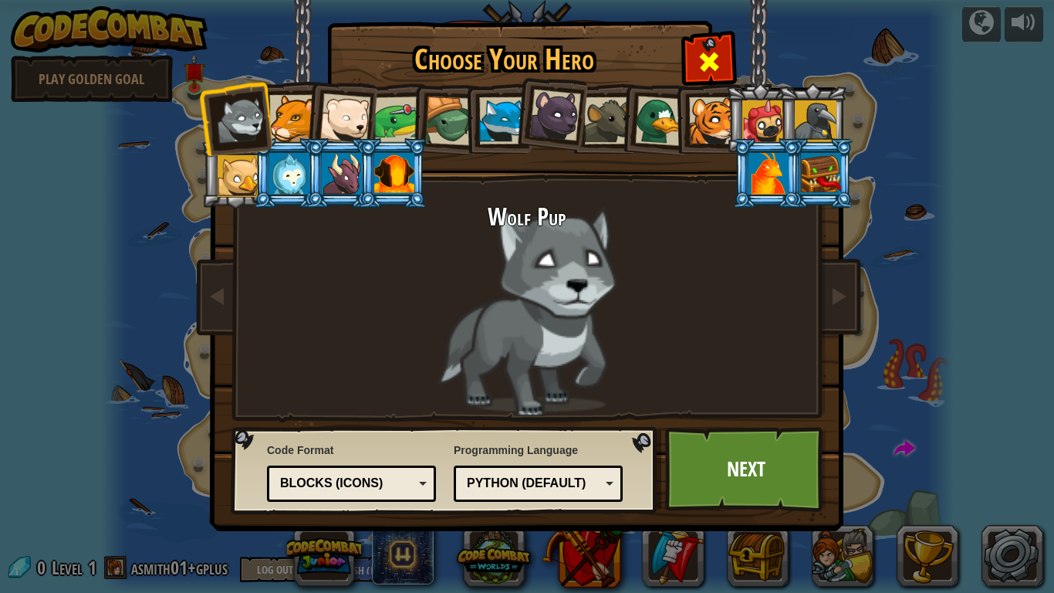
click at [712, 50] on span at bounding box center [709, 61] width 25 height 25
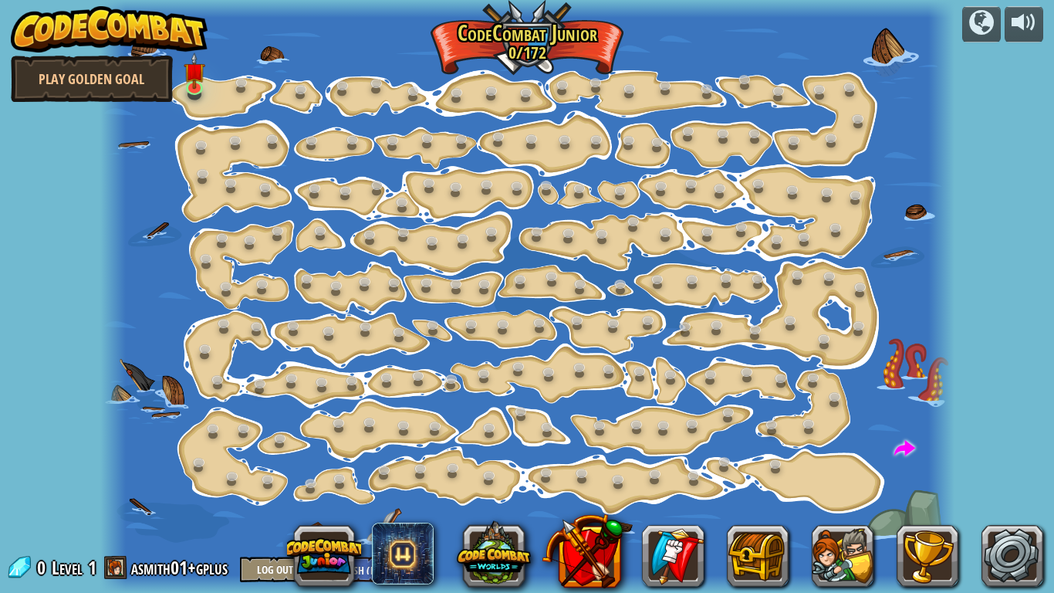
click at [214, 91] on div at bounding box center [527, 296] width 854 height 593
click at [208, 89] on link at bounding box center [196, 85] width 31 height 31
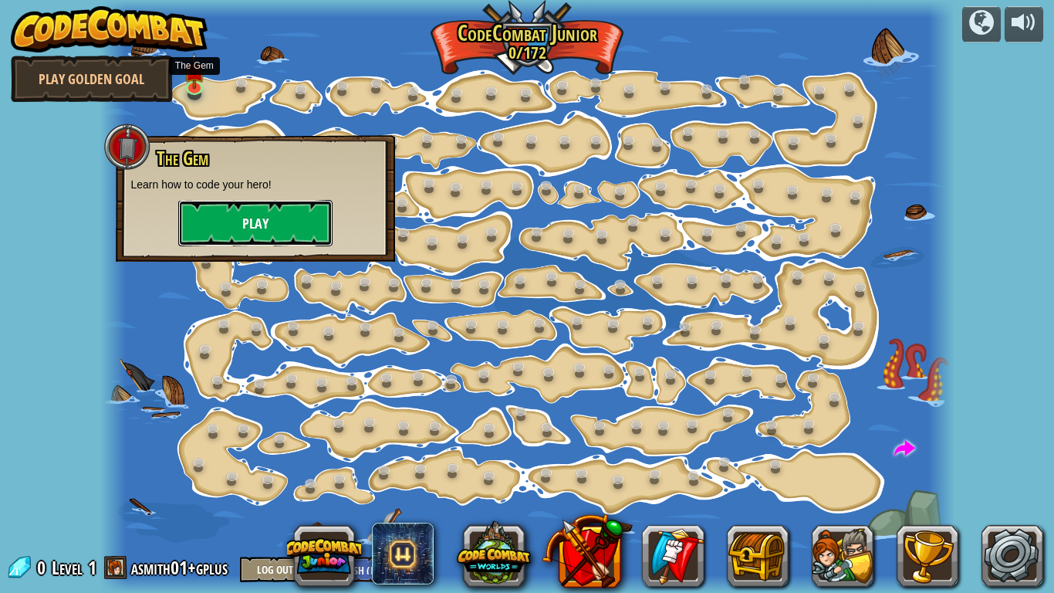
click at [278, 227] on button "Play" at bounding box center [255, 223] width 154 height 46
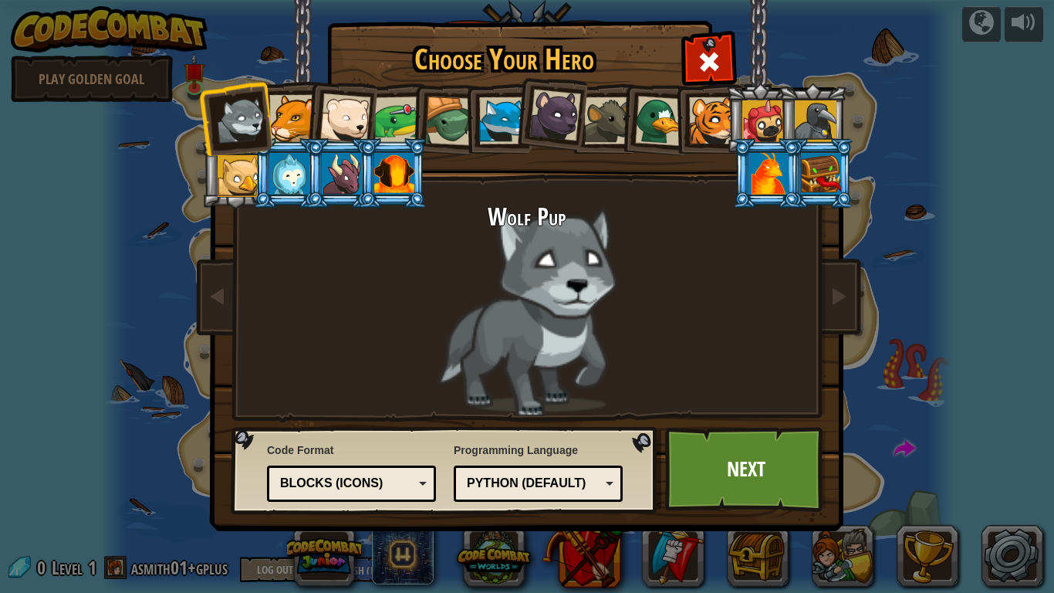
click at [747, 160] on li at bounding box center [766, 173] width 69 height 70
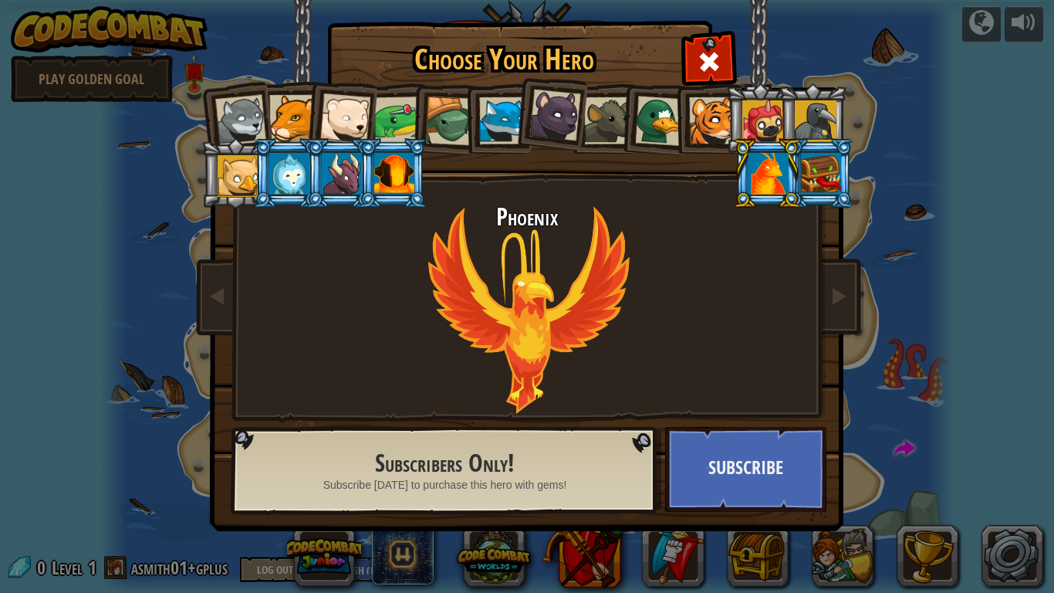
click at [505, 120] on div at bounding box center [502, 120] width 47 height 47
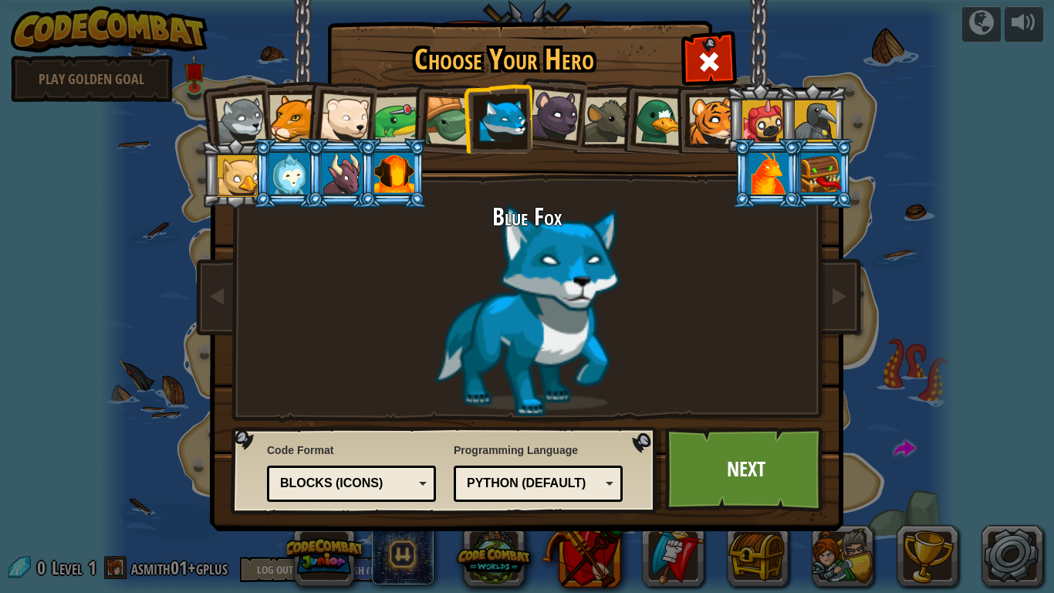
click at [540, 108] on div at bounding box center [555, 115] width 52 height 52
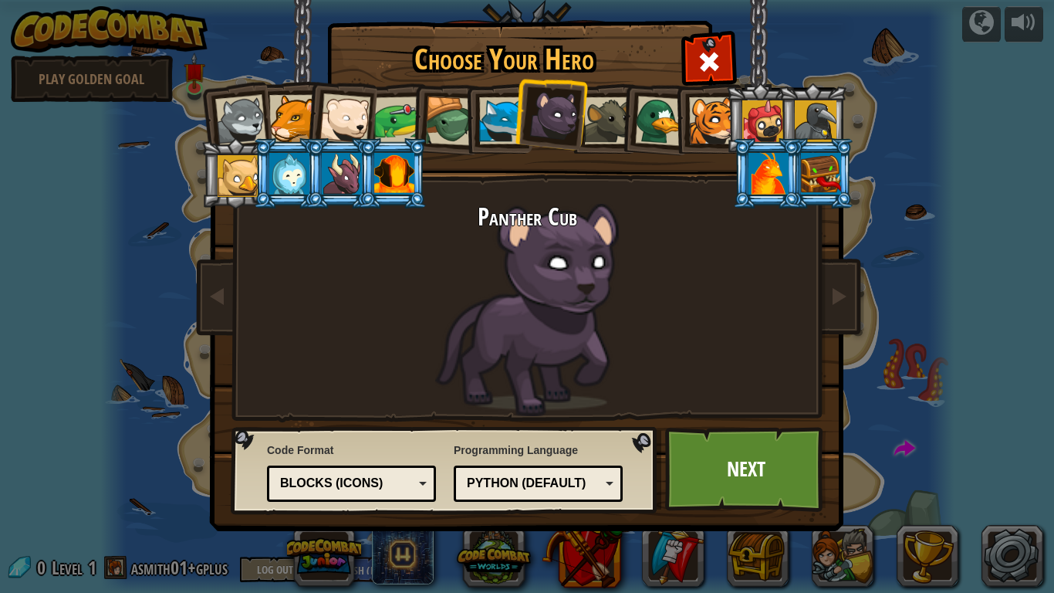
click at [609, 126] on div at bounding box center [607, 120] width 47 height 47
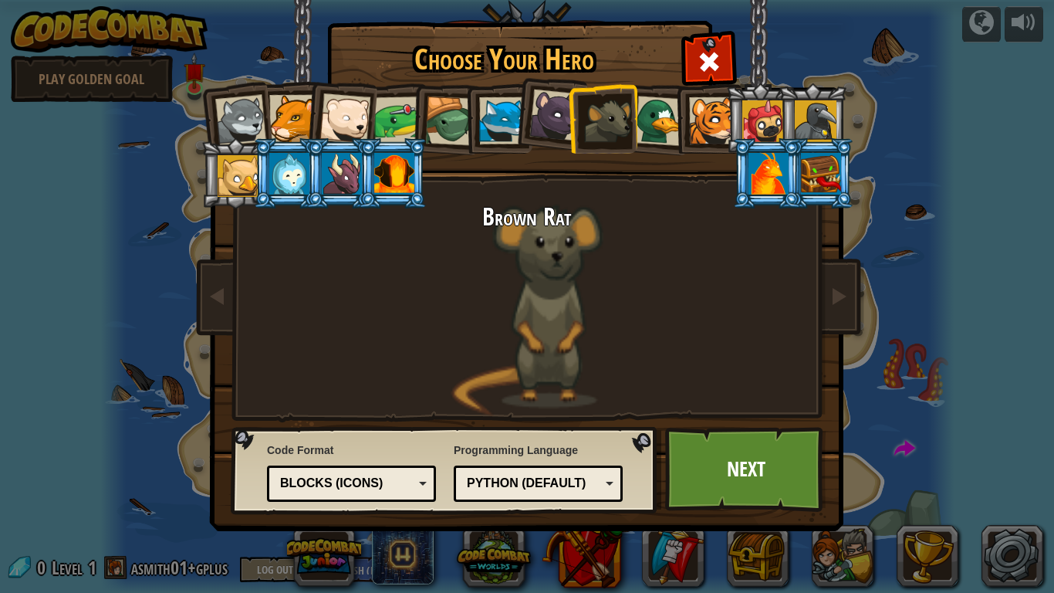
click at [691, 127] on div at bounding box center [712, 120] width 47 height 47
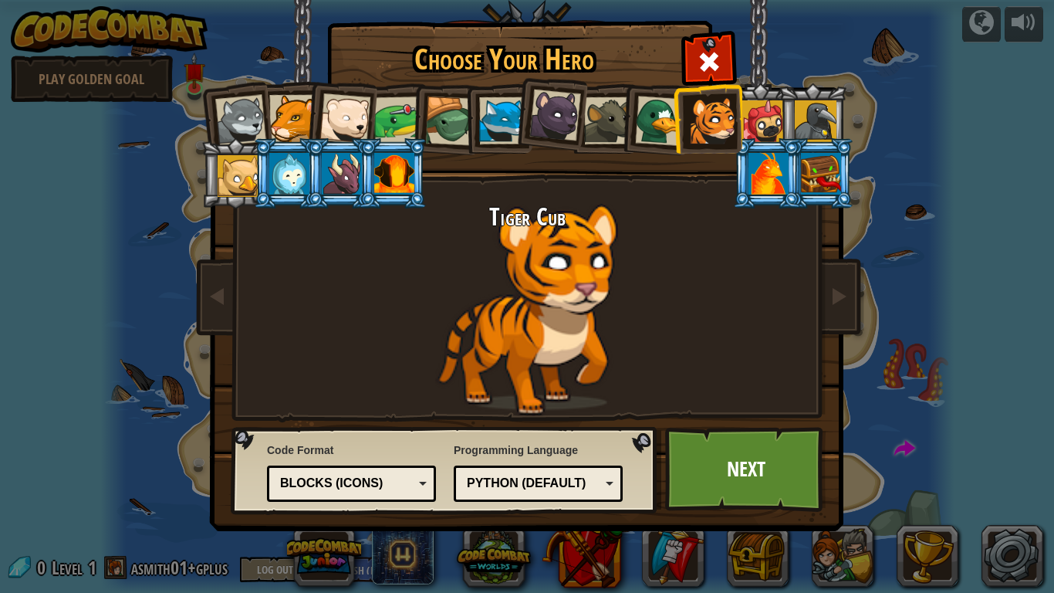
click at [801, 172] on li at bounding box center [766, 173] width 69 height 70
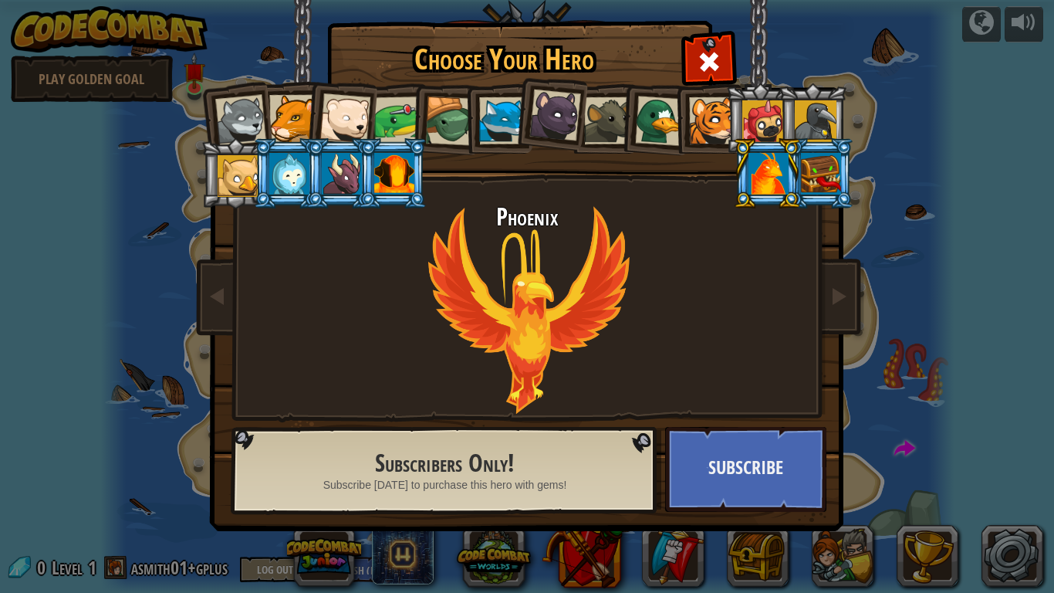
click at [788, 139] on li at bounding box center [766, 173] width 69 height 70
click at [512, 461] on h2 "Subscribers Only!" at bounding box center [445, 463] width 356 height 27
click at [653, 425] on img at bounding box center [530, 254] width 668 height 552
click at [407, 168] on div at bounding box center [394, 174] width 40 height 42
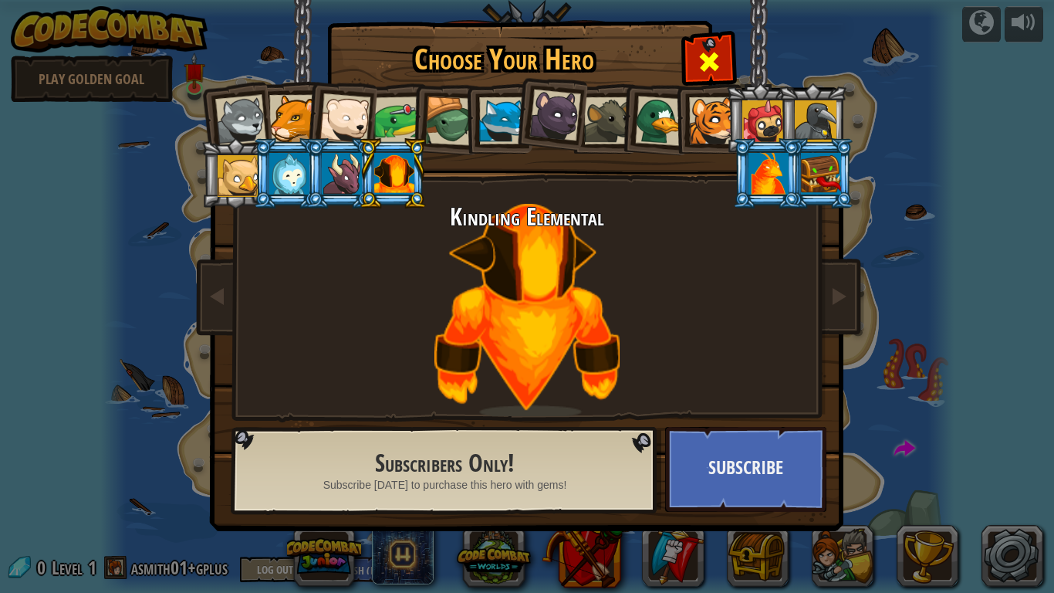
click at [701, 74] on span at bounding box center [709, 61] width 25 height 25
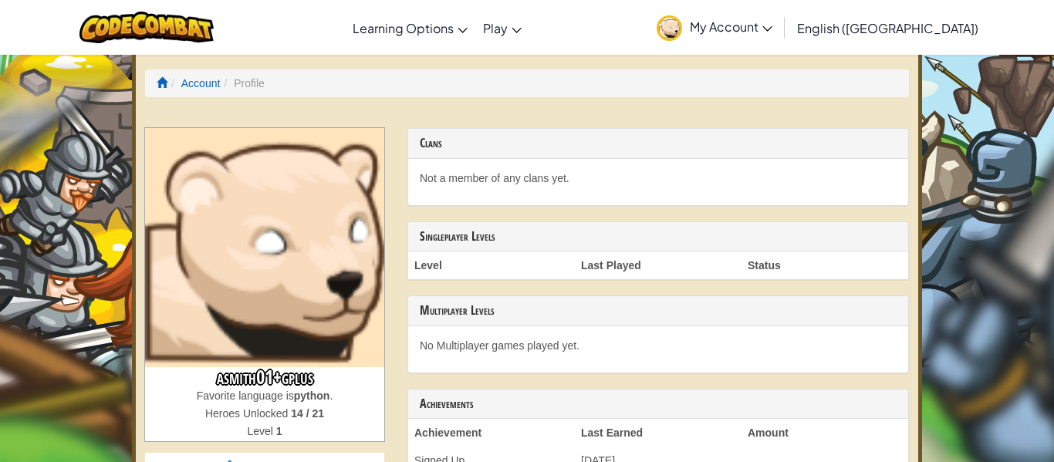
click at [772, 30] on span "My Account" at bounding box center [731, 27] width 83 height 16
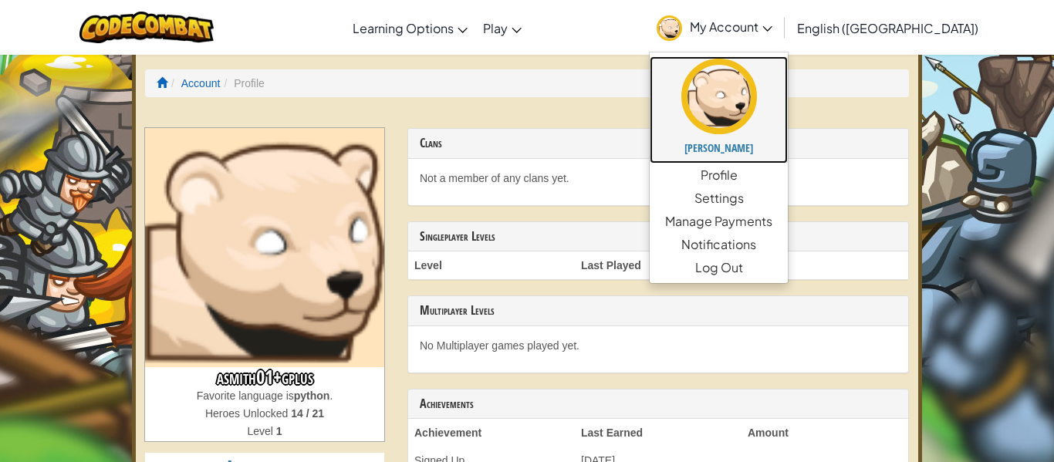
click at [772, 145] on h5 "[PERSON_NAME]" at bounding box center [718, 148] width 107 height 12
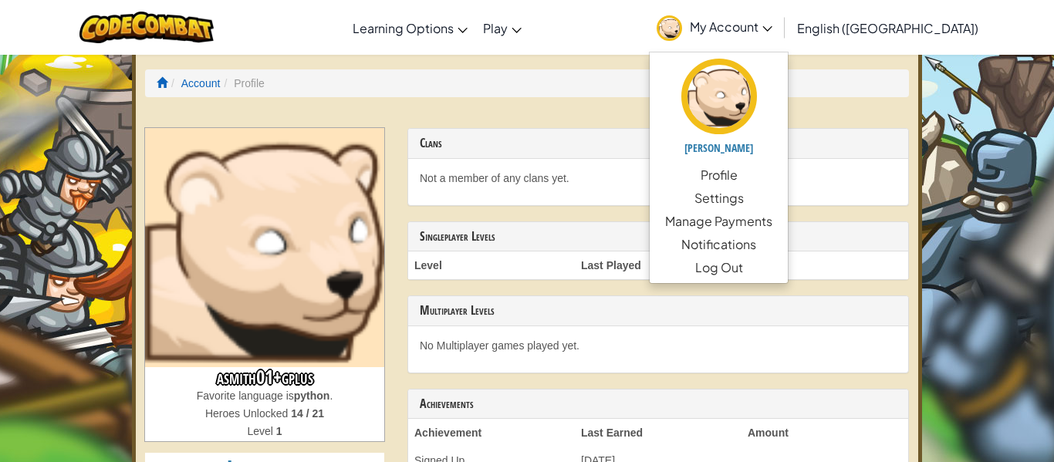
click at [622, 73] on ol "Account Profile" at bounding box center [527, 83] width 764 height 28
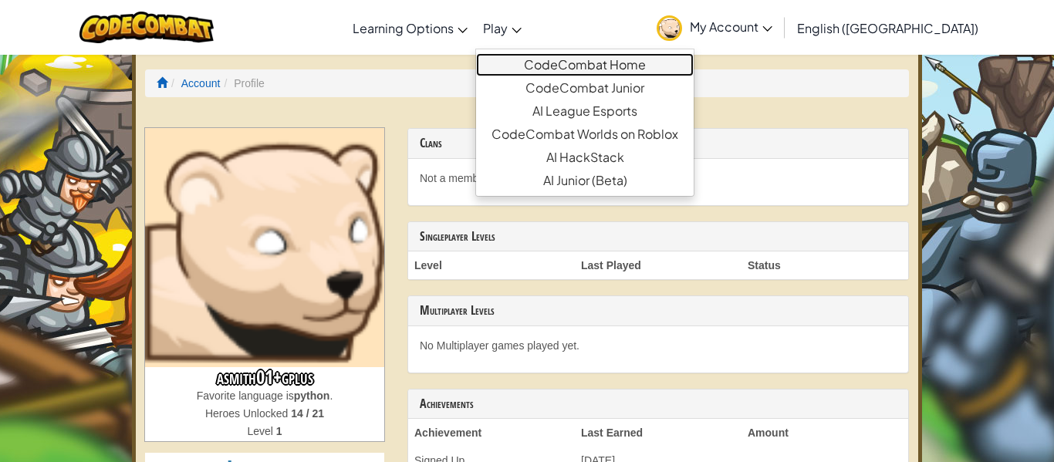
click at [592, 57] on link "CodeCombat Home" at bounding box center [585, 64] width 218 height 23
